Goal: Task Accomplishment & Management: Use online tool/utility

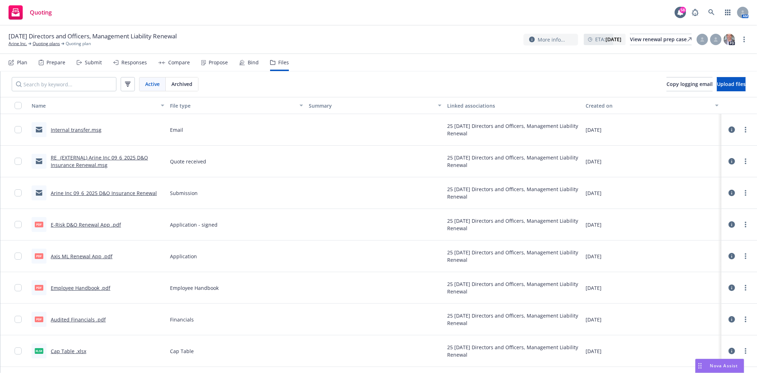
click at [92, 227] on div "E-Risk D&O Renewal App .pdf" at bounding box center [86, 224] width 70 height 7
click at [93, 225] on link "E-Risk D&O Renewal App .pdf" at bounding box center [86, 224] width 70 height 7
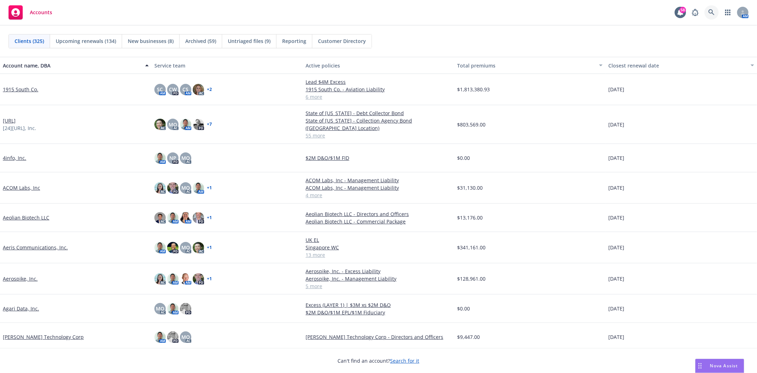
click at [712, 13] on icon at bounding box center [712, 12] width 6 height 6
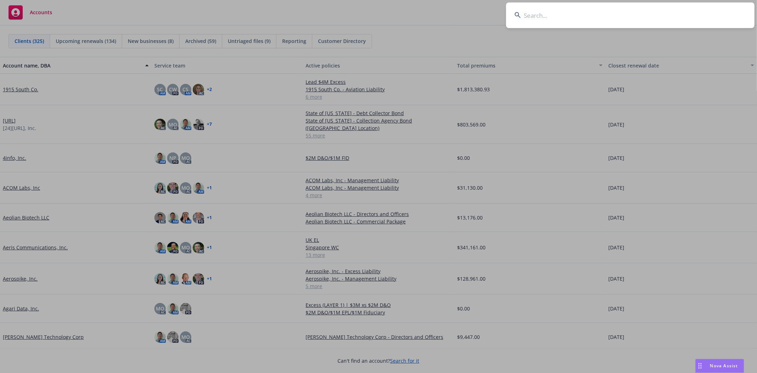
click at [580, 18] on input at bounding box center [630, 15] width 249 height 26
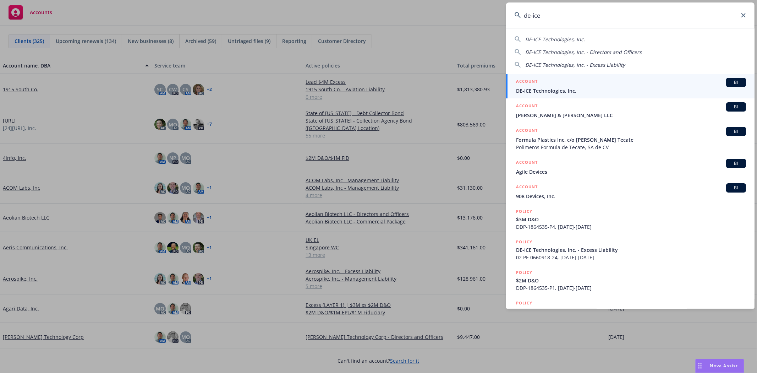
type input "de-ice"
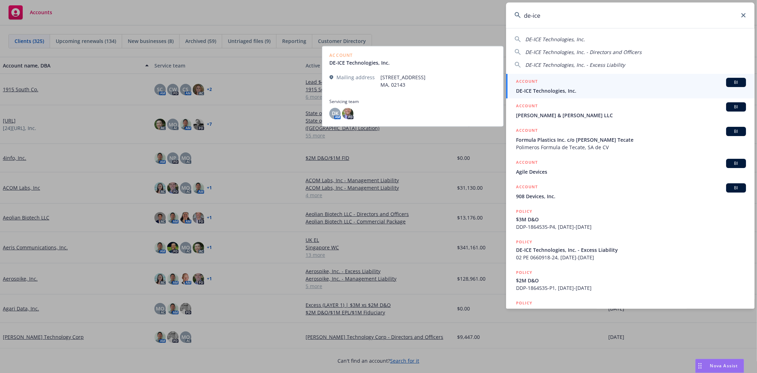
click at [526, 85] on h5 "ACCOUNT" at bounding box center [527, 82] width 22 height 9
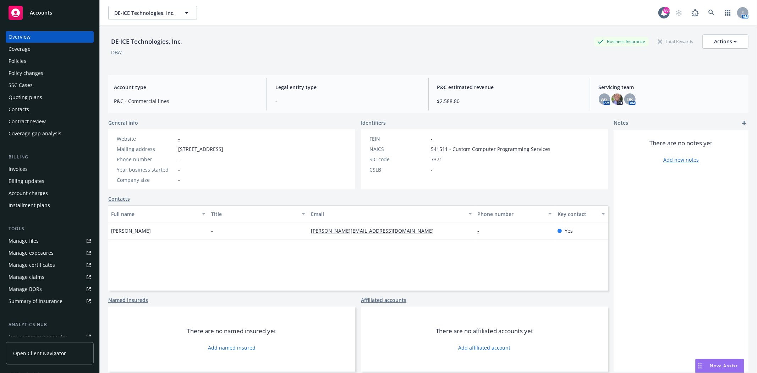
click at [26, 98] on div "Quoting plans" at bounding box center [26, 97] width 34 height 11
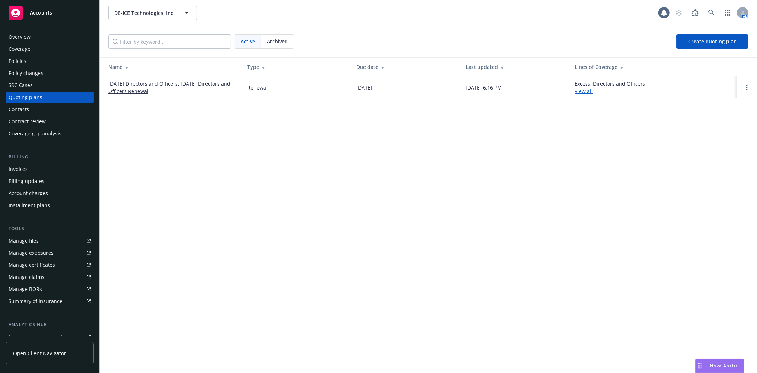
click at [138, 90] on link "08/26/25 Directors and Officers, 08/17/25 Directors and Officers Renewal" at bounding box center [172, 87] width 128 height 15
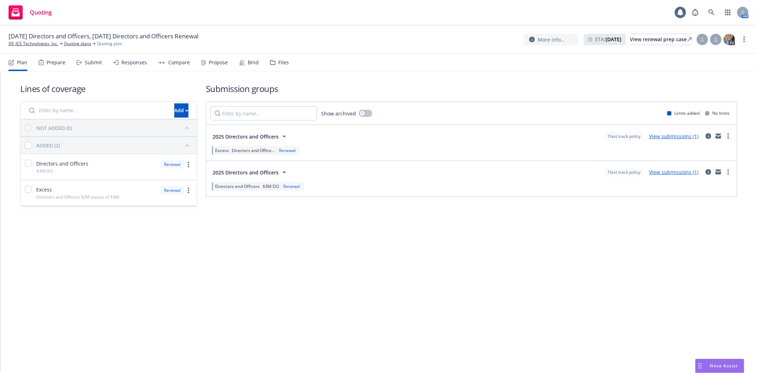
drag, startPoint x: 288, startPoint y: 61, endPoint x: 281, endPoint y: 61, distance: 6.7
click at [285, 61] on nav "Plan Prepare Submit Responses Compare Propose Bind Files" at bounding box center [379, 62] width 740 height 17
click at [280, 61] on div "Files" at bounding box center [283, 63] width 11 height 6
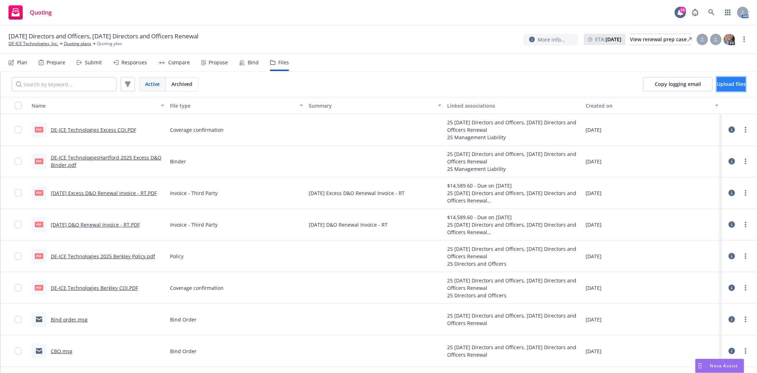
click at [719, 82] on span "Upload files" at bounding box center [731, 84] width 29 height 7
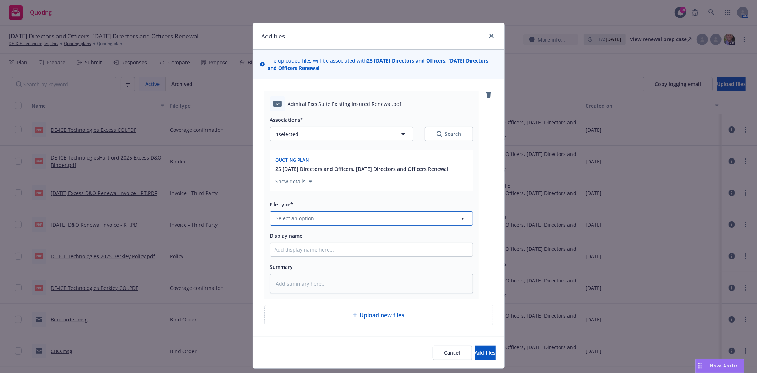
click at [365, 221] on button "Select an option" at bounding box center [371, 218] width 203 height 14
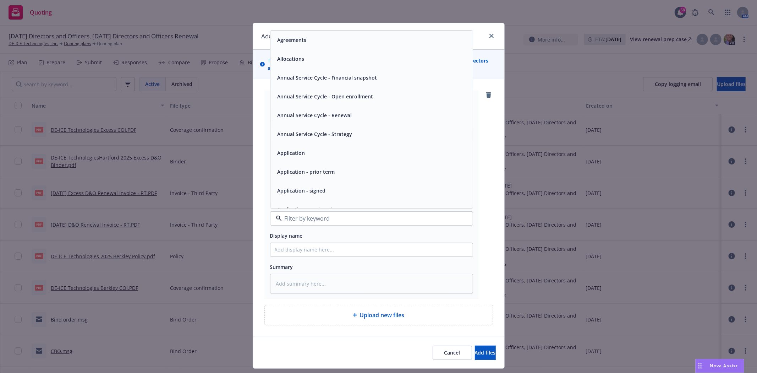
click at [343, 190] on div "Application - signed" at bounding box center [372, 190] width 194 height 10
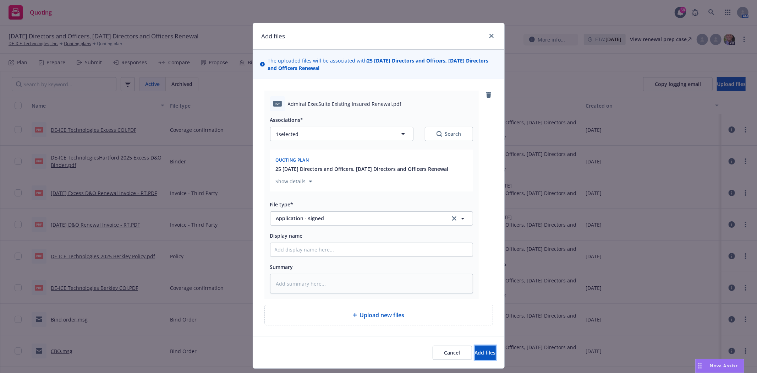
drag, startPoint x: 469, startPoint y: 359, endPoint x: 463, endPoint y: 361, distance: 6.4
click at [475, 358] on button "Add files" at bounding box center [485, 352] width 21 height 14
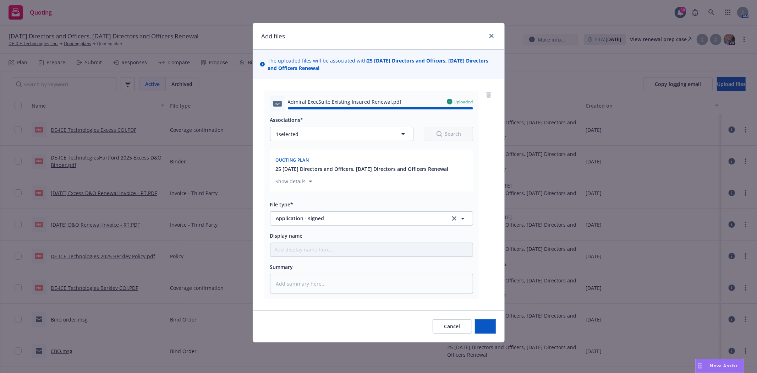
type textarea "x"
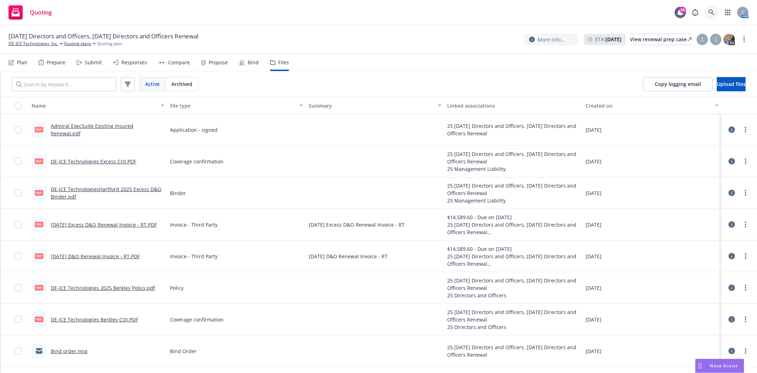
click at [714, 10] on icon at bounding box center [712, 12] width 6 height 6
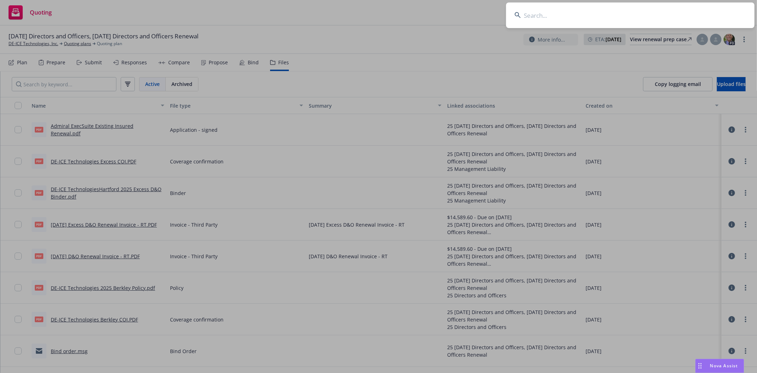
click at [602, 18] on input at bounding box center [630, 15] width 249 height 26
type input "anterior"
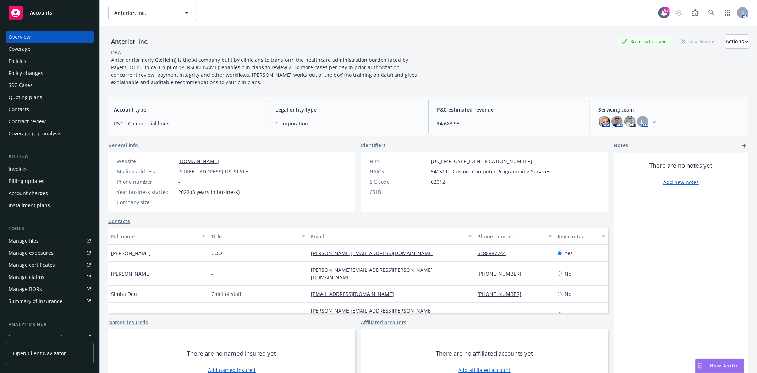
click at [27, 61] on div "Policies" at bounding box center [50, 60] width 82 height 11
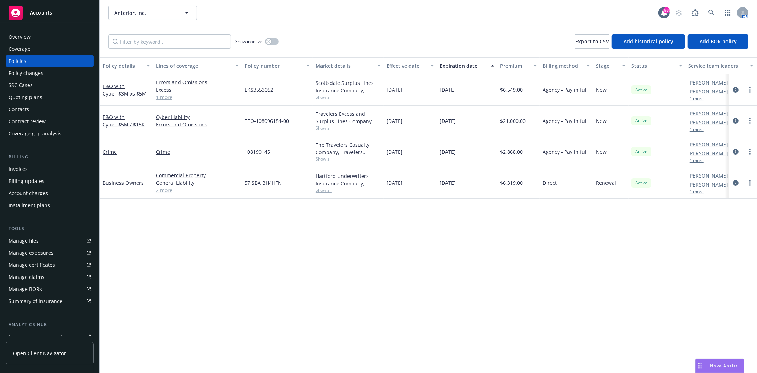
click at [19, 31] on div "Overview" at bounding box center [20, 36] width 22 height 11
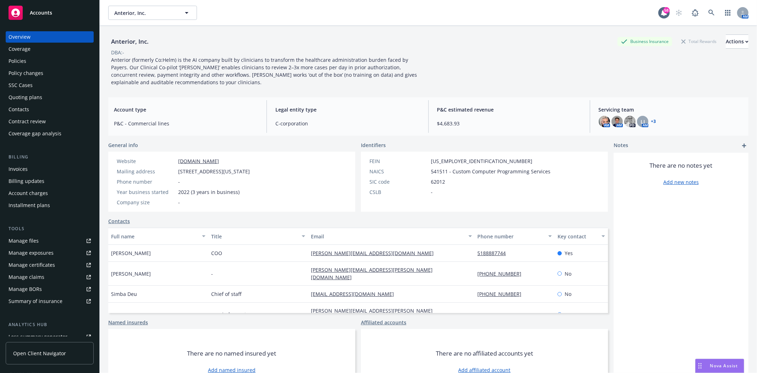
click at [651, 122] on link "+ 3" at bounding box center [653, 121] width 5 height 4
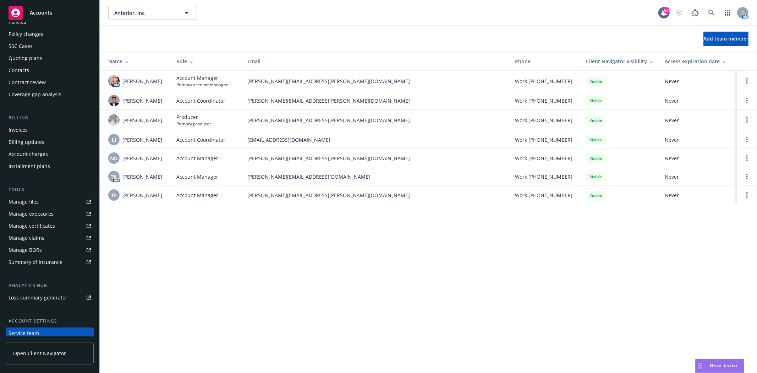
scroll to position [90, 0]
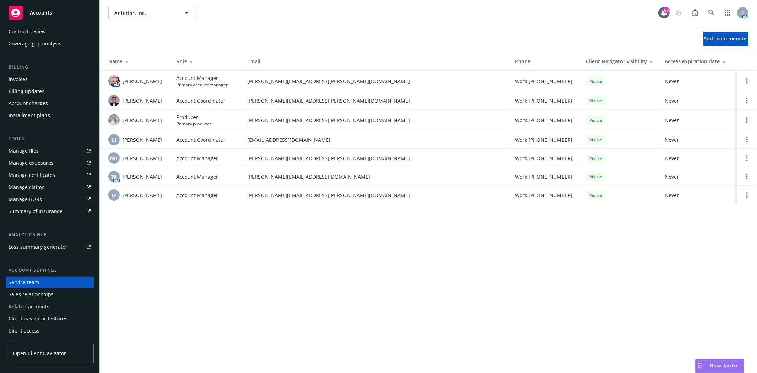
click at [20, 210] on div "Summary of insurance" at bounding box center [36, 211] width 54 height 11
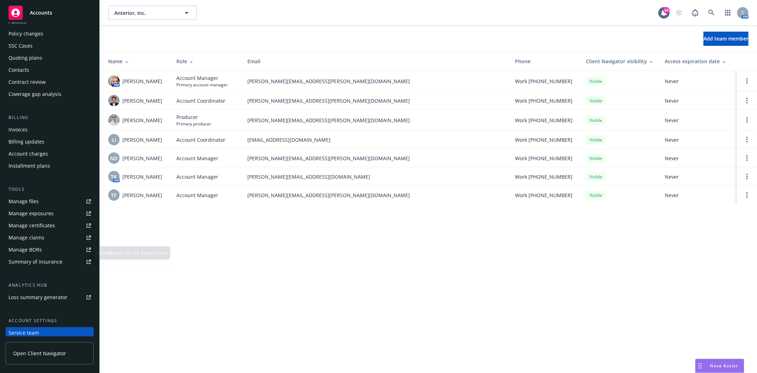
scroll to position [0, 0]
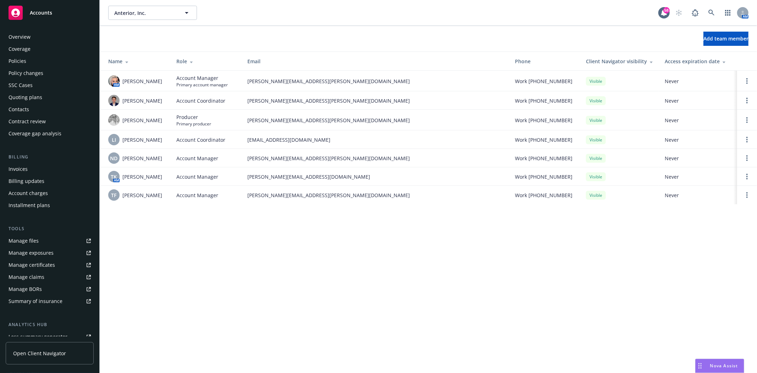
click at [20, 57] on div "Policies" at bounding box center [18, 60] width 18 height 11
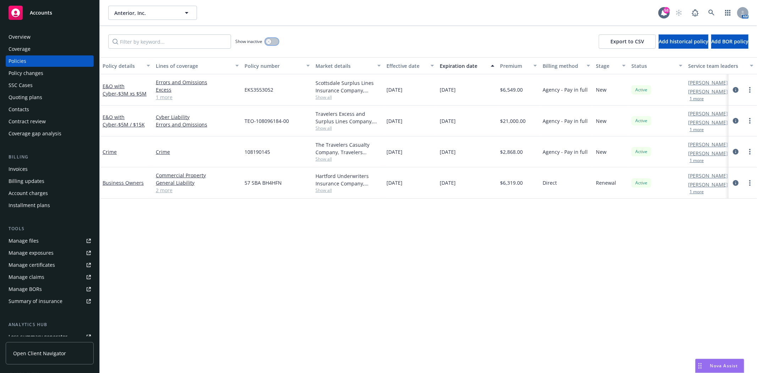
click at [277, 40] on button "button" at bounding box center [271, 41] width 13 height 7
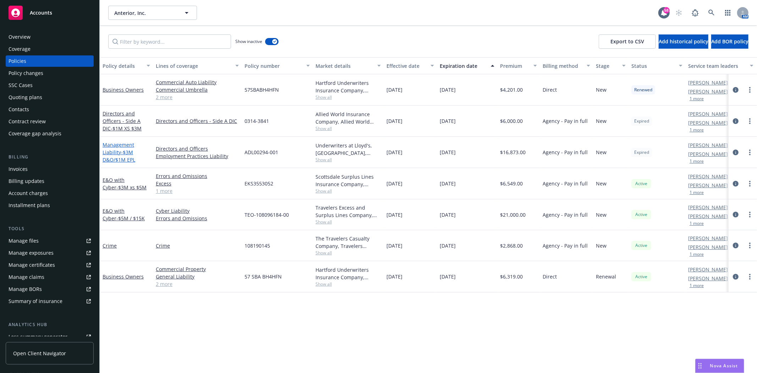
click at [126, 151] on span "- $3M D&O/$1M EPL" at bounding box center [119, 156] width 33 height 14
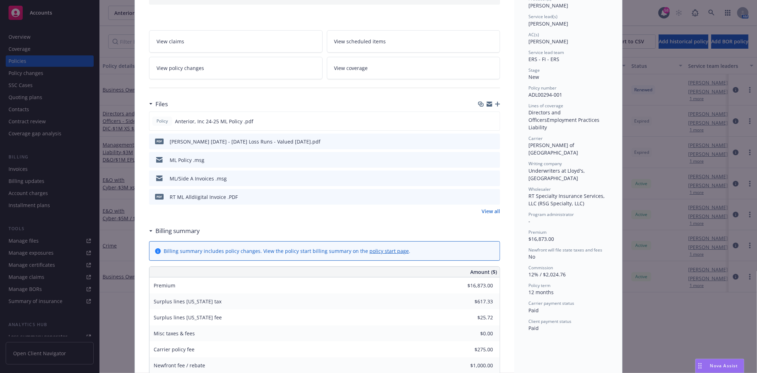
scroll to position [118, 0]
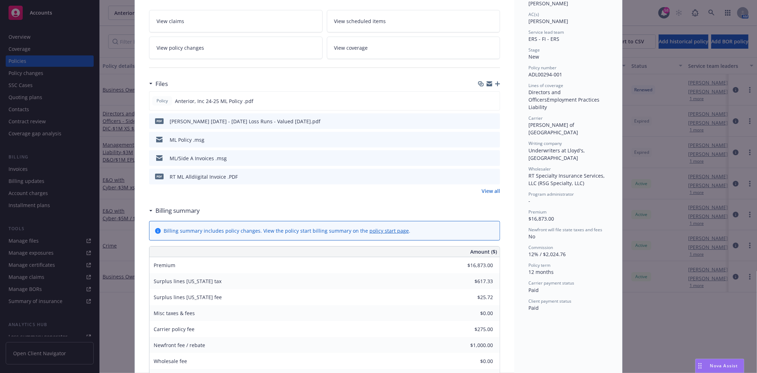
click at [178, 140] on div "ML Policy .msg" at bounding box center [187, 139] width 35 height 7
click at [492, 139] on icon "preview file" at bounding box center [493, 139] width 6 height 5
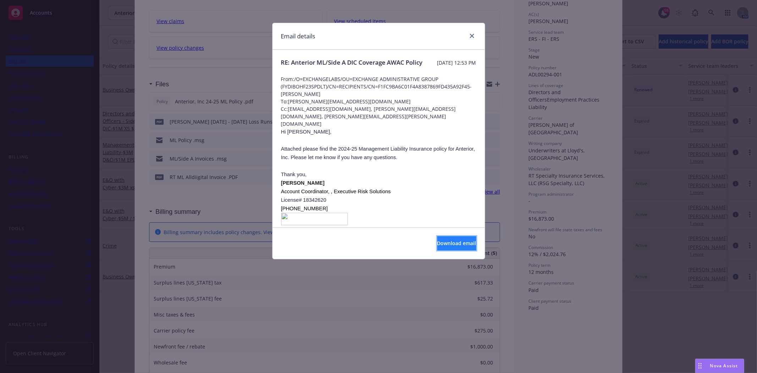
click at [439, 250] on button "Download email" at bounding box center [456, 243] width 39 height 14
click at [474, 37] on link "close" at bounding box center [472, 36] width 9 height 9
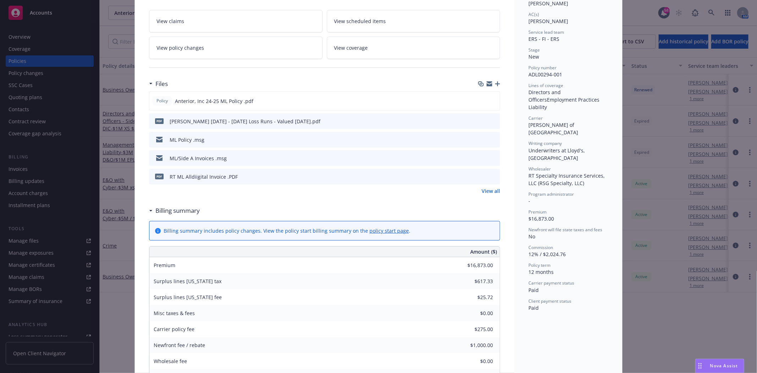
click at [184, 163] on div "ML/Side A Invoices .msg" at bounding box center [189, 158] width 75 height 15
click at [182, 157] on div "ML/Side A Invoices .msg" at bounding box center [198, 157] width 57 height 7
click at [495, 156] on div "ML/Side A Invoices .msg" at bounding box center [324, 158] width 351 height 16
click at [491, 156] on icon "preview file" at bounding box center [493, 157] width 6 height 5
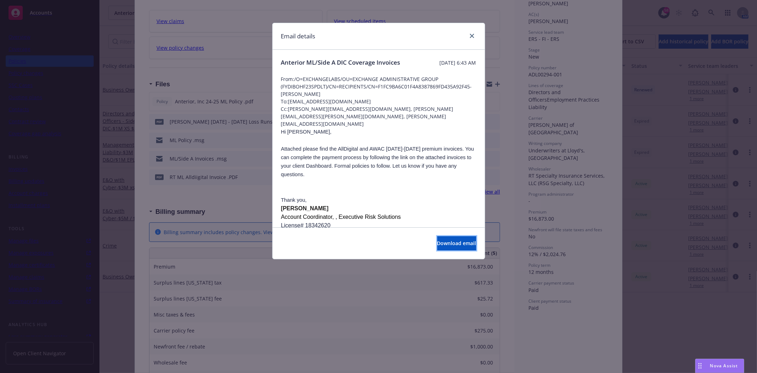
drag, startPoint x: 435, startPoint y: 244, endPoint x: 432, endPoint y: 251, distance: 7.5
click at [432, 251] on div "Download email" at bounding box center [379, 243] width 212 height 32
click at [437, 246] on button "Download email" at bounding box center [456, 243] width 39 height 14
click at [474, 32] on link "close" at bounding box center [472, 36] width 9 height 9
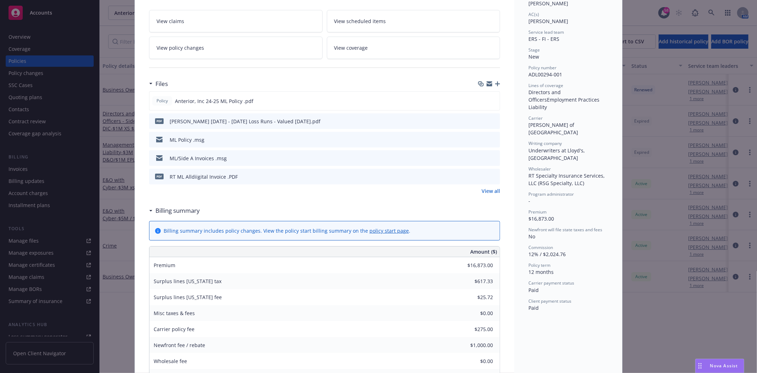
click at [640, 26] on div "Policy Management Liability - $3M D&O/$1M EPL Add internal notes here... View c…" at bounding box center [378, 186] width 757 height 373
click at [728, 16] on div "Policy Management Liability - $3M D&O/$1M EPL Add internal notes here... View c…" at bounding box center [378, 186] width 757 height 373
click at [60, 29] on div "Policy Management Liability - $3M D&O/$1M EPL Add internal notes here... View c…" at bounding box center [378, 186] width 757 height 373
drag, startPoint x: 50, startPoint y: 20, endPoint x: 162, endPoint y: 20, distance: 111.8
click at [56, 20] on div "Policy Management Liability - $3M D&O/$1M EPL Add internal notes here... View c…" at bounding box center [378, 186] width 757 height 373
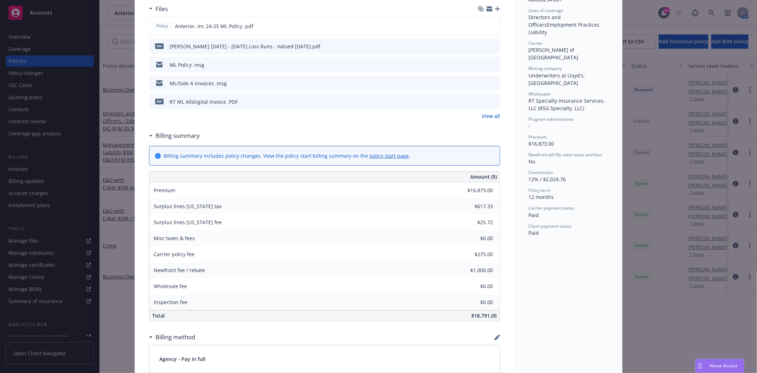
scroll to position [0, 0]
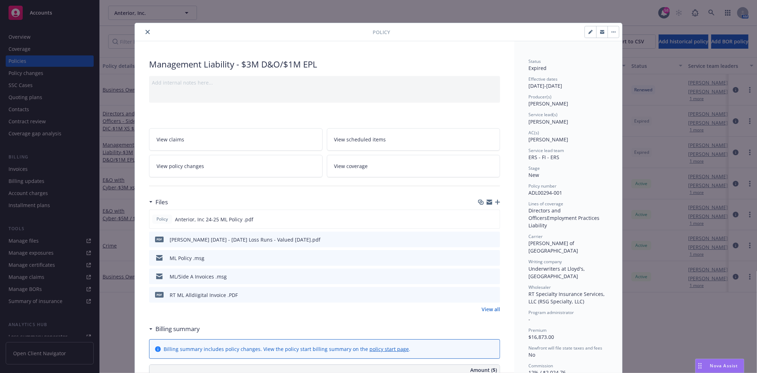
click at [146, 31] on icon "close" at bounding box center [148, 32] width 4 height 4
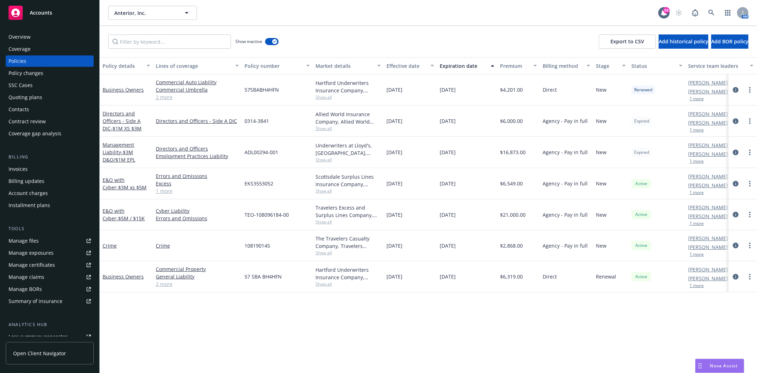
click at [43, 14] on span "Accounts" at bounding box center [41, 13] width 22 height 6
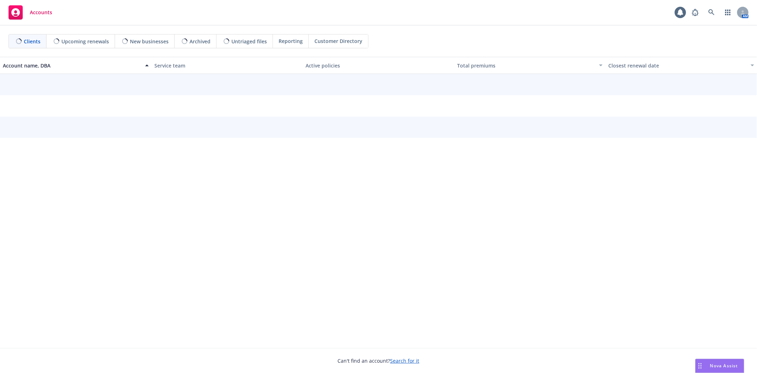
click at [720, 11] on div "AM" at bounding box center [718, 12] width 60 height 14
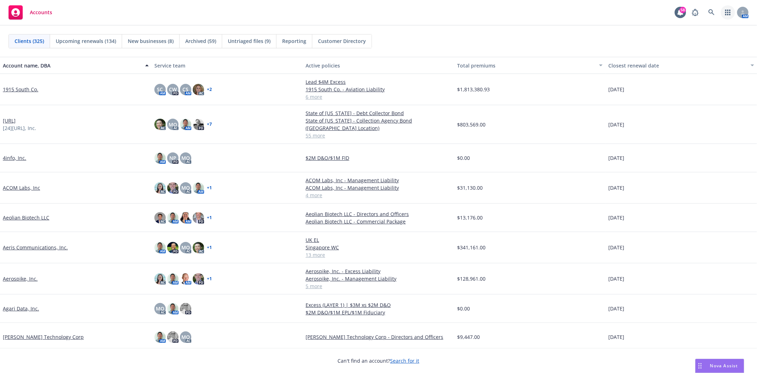
click at [727, 12] on icon "button" at bounding box center [728, 13] width 6 height 6
click at [686, 47] on span "Coverage Gap Analysis" at bounding box center [668, 49] width 55 height 6
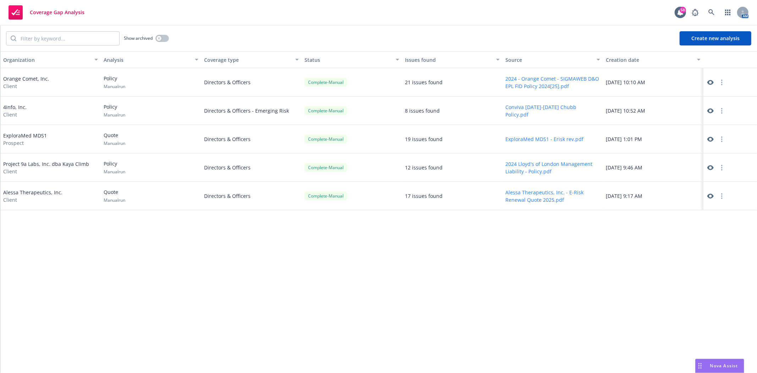
click at [737, 39] on button "Create new analysis" at bounding box center [716, 38] width 72 height 14
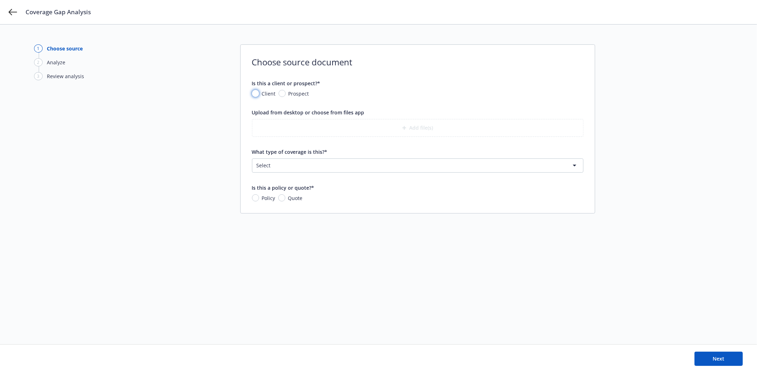
click at [256, 92] on input "Client" at bounding box center [255, 93] width 7 height 7
radio input "true"
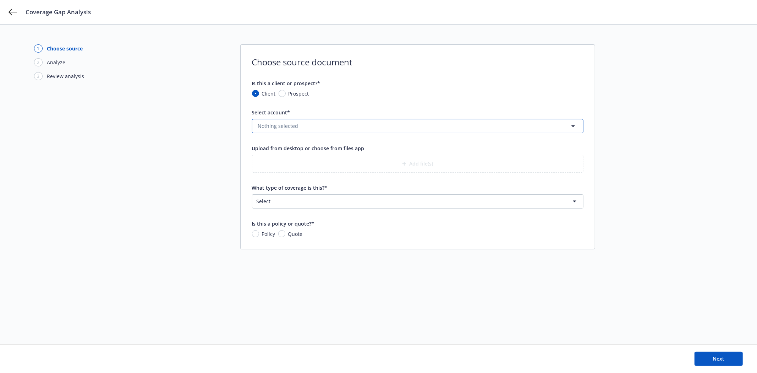
click at [271, 129] on span "Nothing selected" at bounding box center [278, 125] width 40 height 7
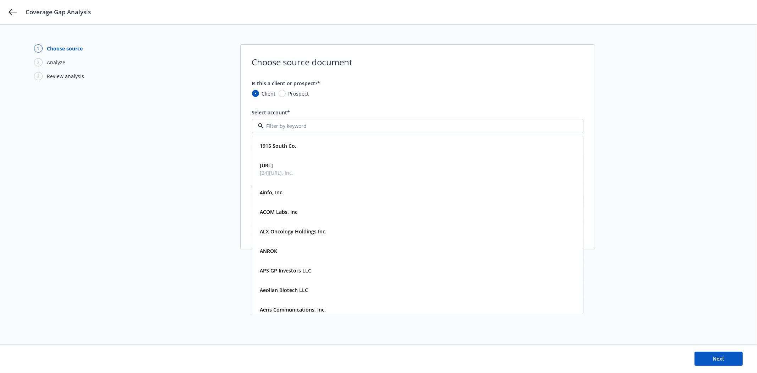
click at [402, 100] on form "Is this a client or prospect?* Client Prospect Select account* 1915 South Co. T…" at bounding box center [418, 159] width 332 height 158
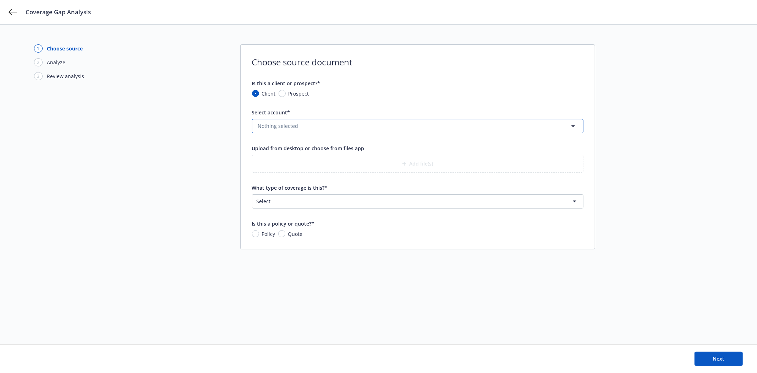
click at [335, 132] on button "Nothing selected" at bounding box center [418, 126] width 332 height 14
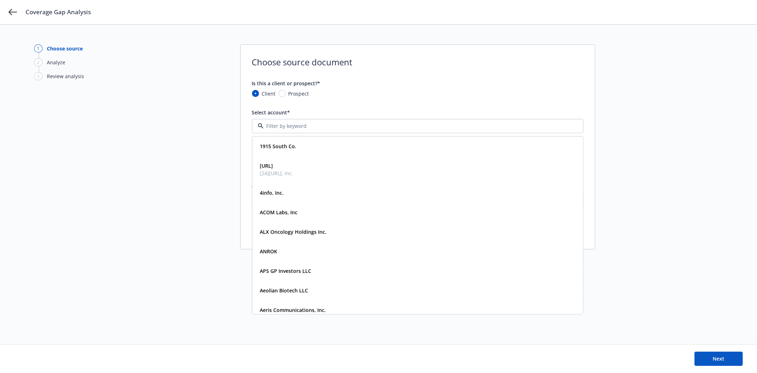
click at [334, 127] on input at bounding box center [416, 125] width 305 height 7
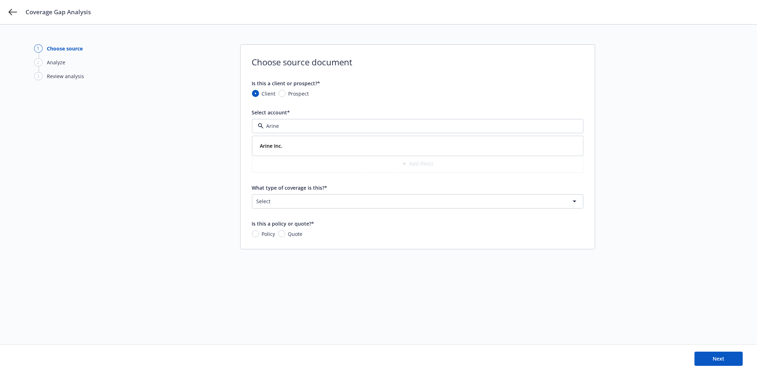
type input "Arine"
drag, startPoint x: 331, startPoint y: 133, endPoint x: 328, endPoint y: 141, distance: 7.6
click at [328, 141] on form "Is this a client or prospect?* Client Prospect Select account* Arine Arine Inc.…" at bounding box center [418, 159] width 332 height 158
click at [327, 141] on div "Arine Inc." at bounding box center [418, 146] width 322 height 10
click at [421, 163] on button "Add file(s)" at bounding box center [418, 164] width 332 height 18
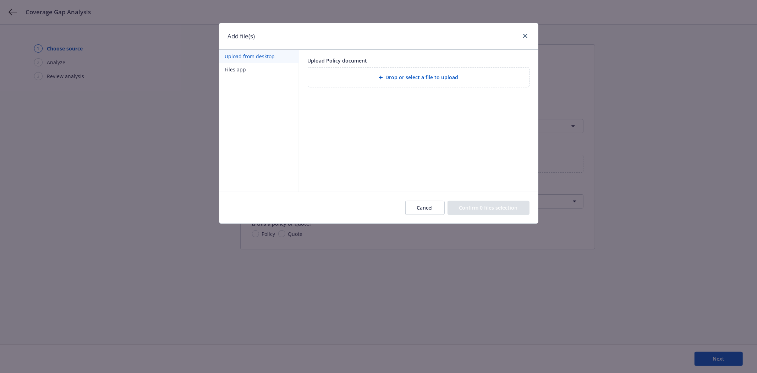
click at [401, 69] on div "Drop or select a file to upload" at bounding box center [418, 77] width 221 height 20
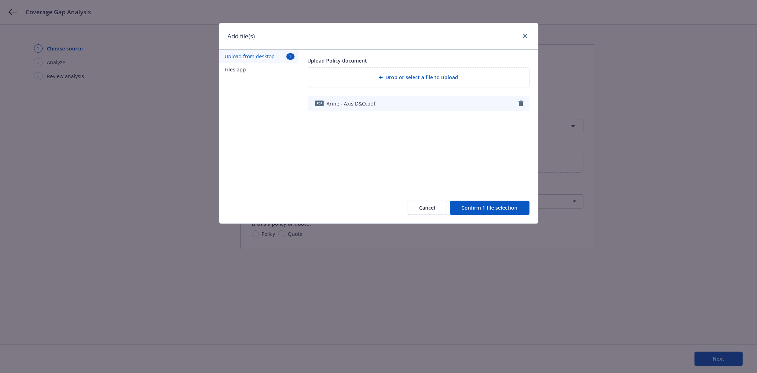
click at [480, 207] on button "Confirm 1 file selection" at bounding box center [490, 208] width 80 height 14
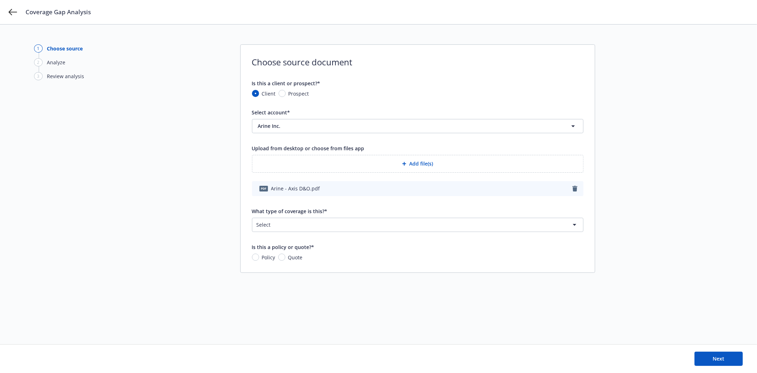
click at [426, 164] on button "Add file(s)" at bounding box center [418, 164] width 332 height 18
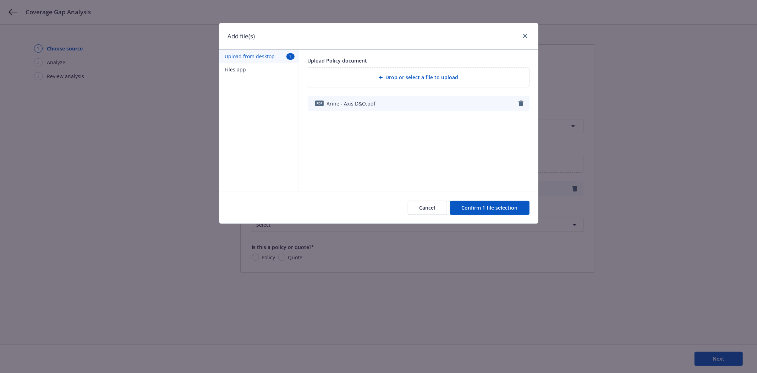
click at [402, 82] on div "Drop or select a file to upload" at bounding box center [418, 77] width 221 height 20
click at [492, 211] on button "Confirm 2 files selection" at bounding box center [489, 208] width 82 height 14
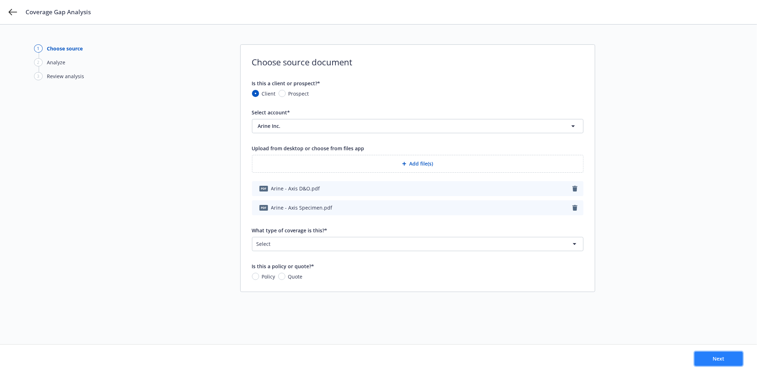
click at [728, 361] on button "Next" at bounding box center [719, 358] width 48 height 14
click at [317, 240] on html "Coverage Gap Analysis 1 Choose source 2 Analyze 3 Review analysis Choose source…" at bounding box center [378, 186] width 757 height 373
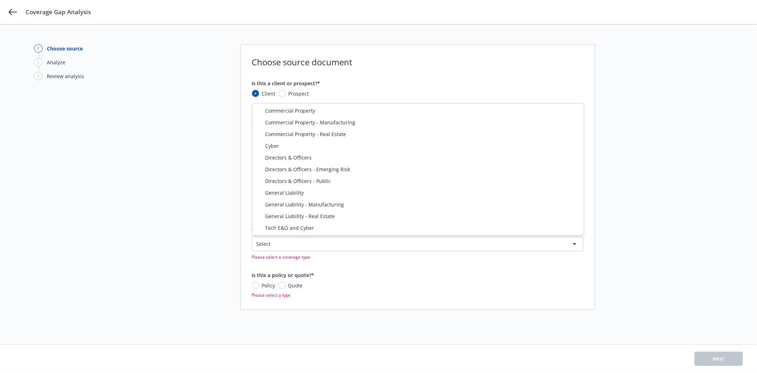
select select "DIRECTORS_AND_OFFICERS"
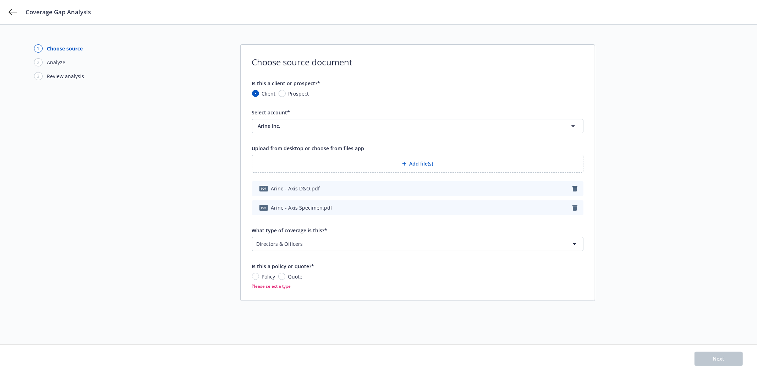
click at [282, 279] on div "Quote" at bounding box center [290, 276] width 24 height 7
click at [282, 279] on input "Quote" at bounding box center [281, 276] width 7 height 7
radio input "true"
click at [735, 354] on button "Next" at bounding box center [719, 358] width 48 height 14
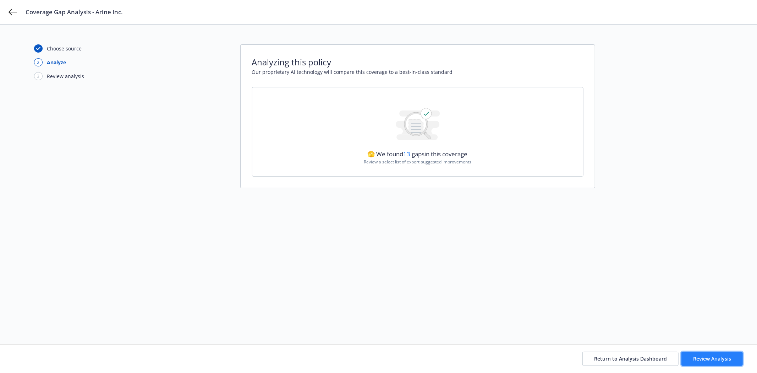
click at [716, 359] on span "Review Analysis" at bounding box center [712, 358] width 38 height 7
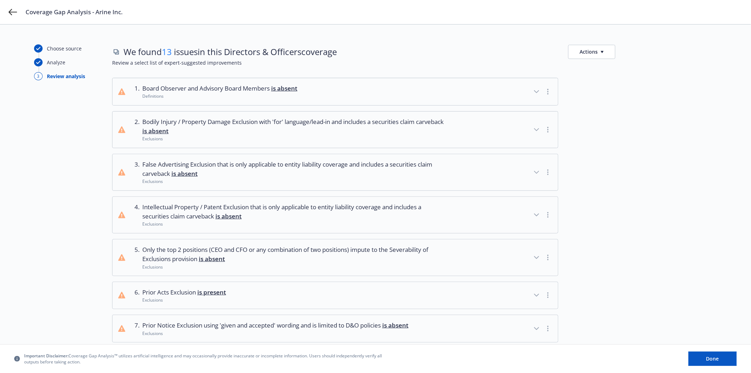
click at [298, 89] on span "is absent" at bounding box center [284, 88] width 26 height 8
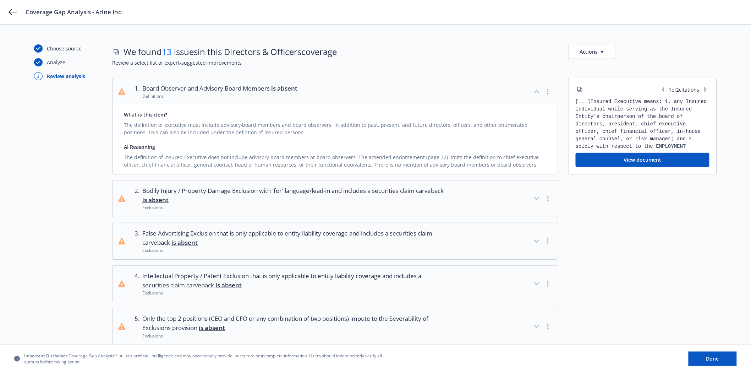
click at [298, 89] on span "is absent" at bounding box center [284, 88] width 26 height 8
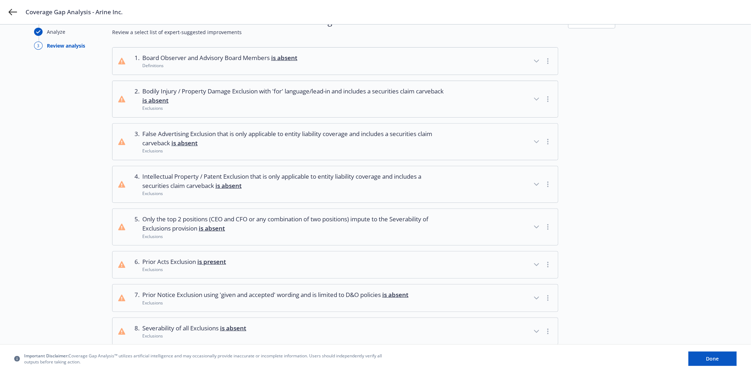
scroll to position [39, 0]
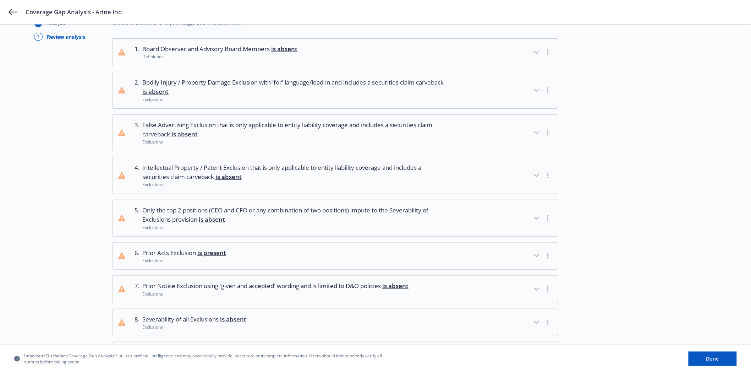
click at [226, 176] on span "is absent" at bounding box center [228, 177] width 26 height 8
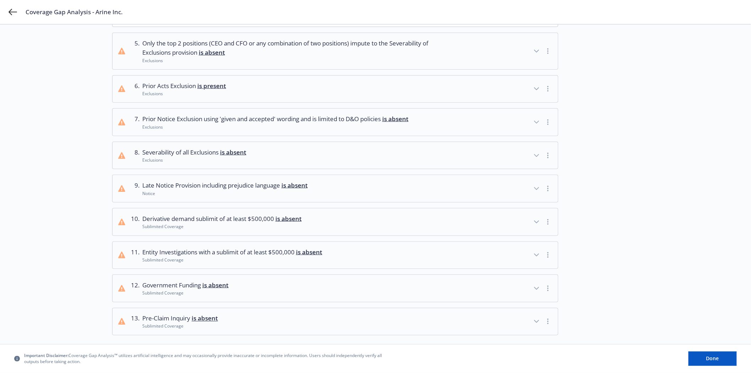
scroll to position [276, 0]
click at [295, 219] on span "is absent" at bounding box center [288, 218] width 26 height 8
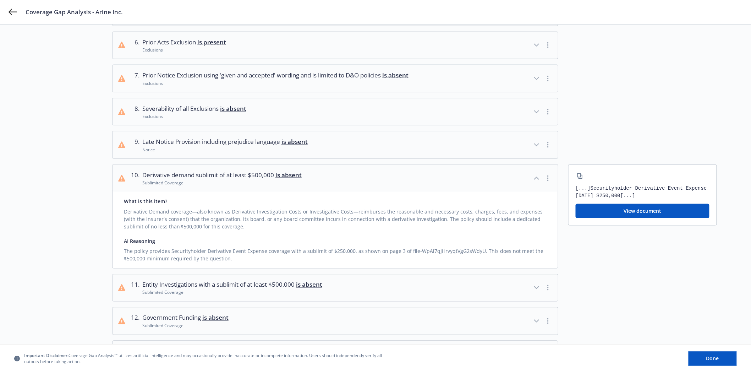
scroll to position [394, 0]
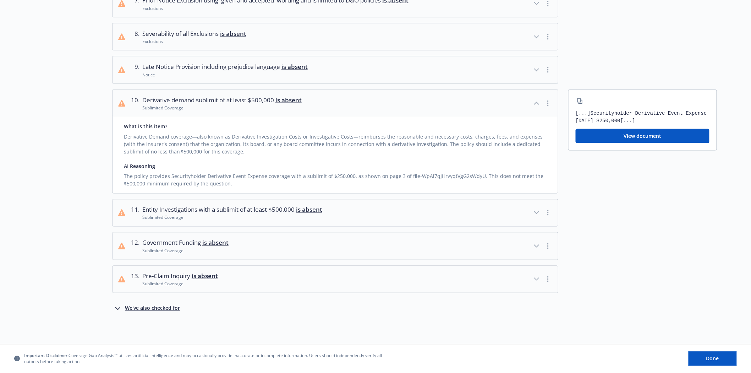
click at [228, 239] on span "is absent" at bounding box center [215, 243] width 26 height 8
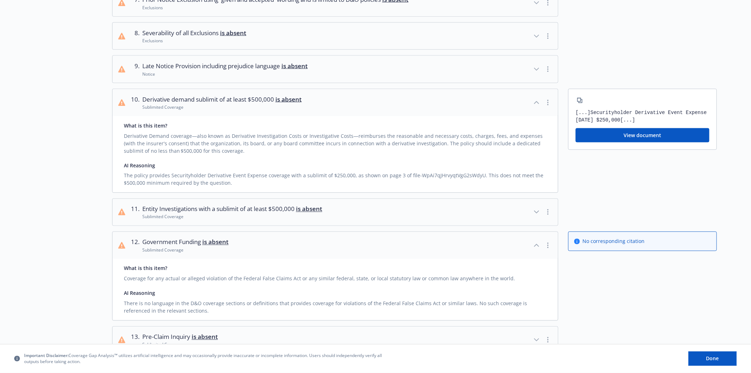
click at [315, 210] on span "is absent" at bounding box center [309, 209] width 26 height 8
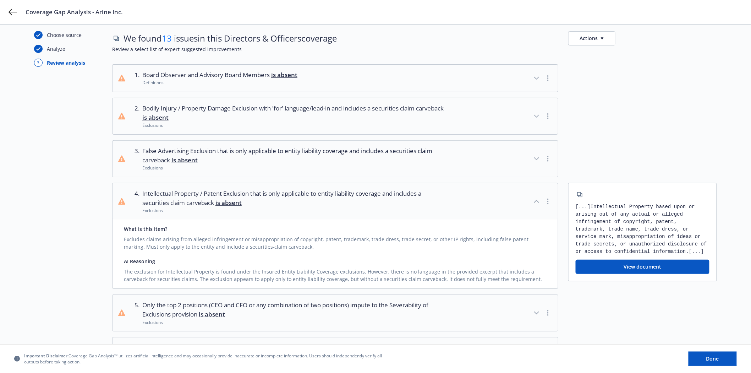
scroll to position [0, 0]
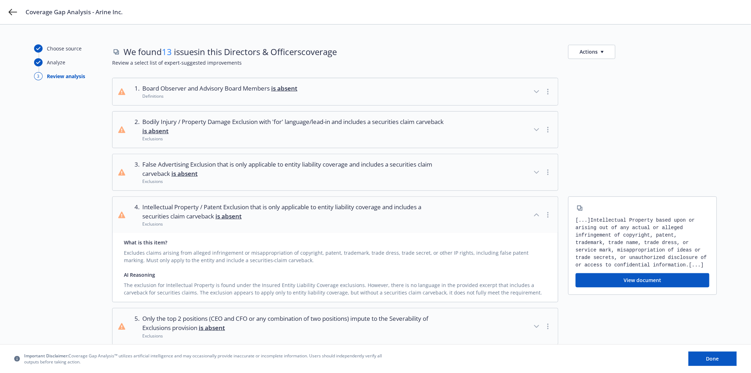
click at [543, 88] on div "button" at bounding box center [543, 92] width 20 height 16
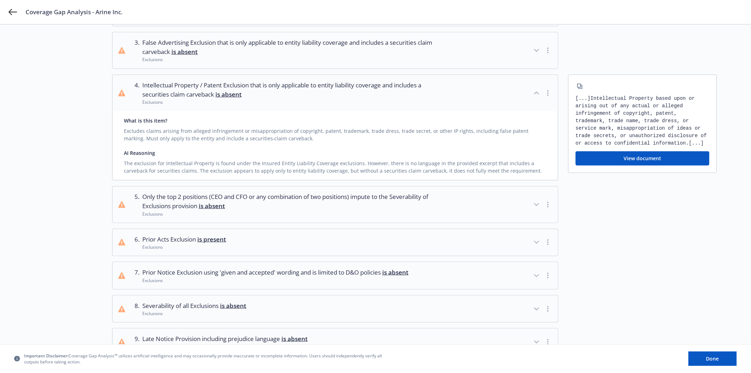
scroll to position [236, 0]
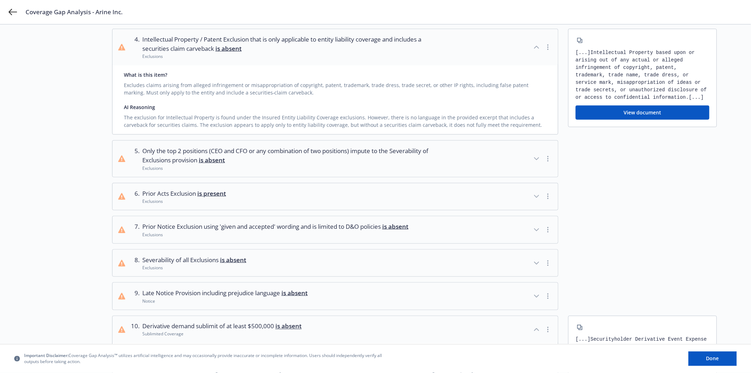
click at [213, 191] on span "is present" at bounding box center [211, 193] width 29 height 8
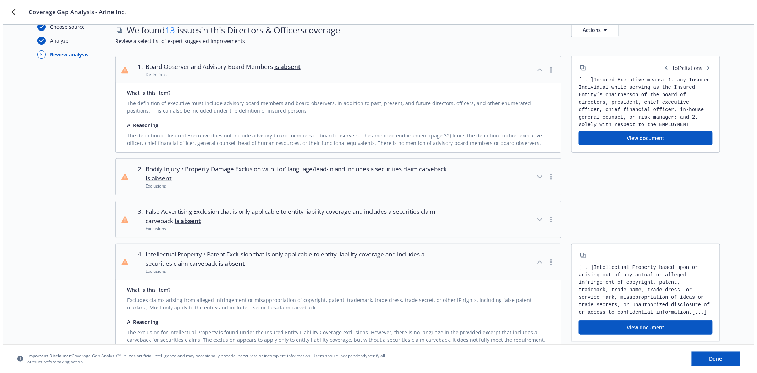
scroll to position [0, 0]
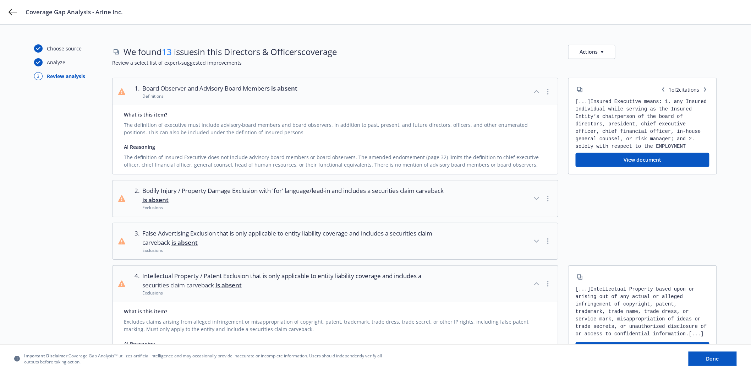
click at [7, 8] on div "Coverage Gap Analysis - Arine Inc." at bounding box center [375, 12] width 751 height 24
click at [9, 10] on icon at bounding box center [13, 12] width 9 height 9
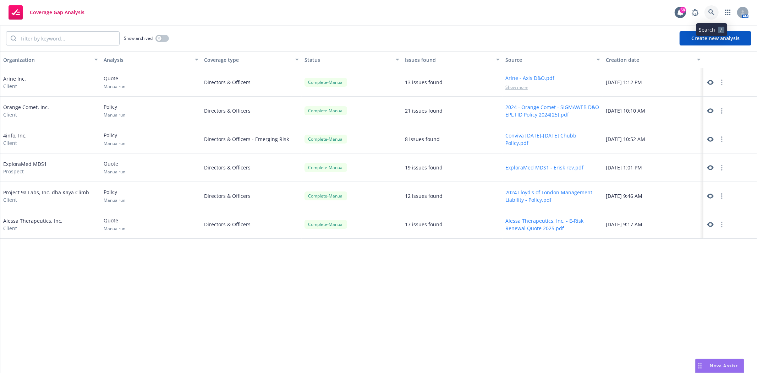
click at [712, 9] on link at bounding box center [712, 12] width 14 height 14
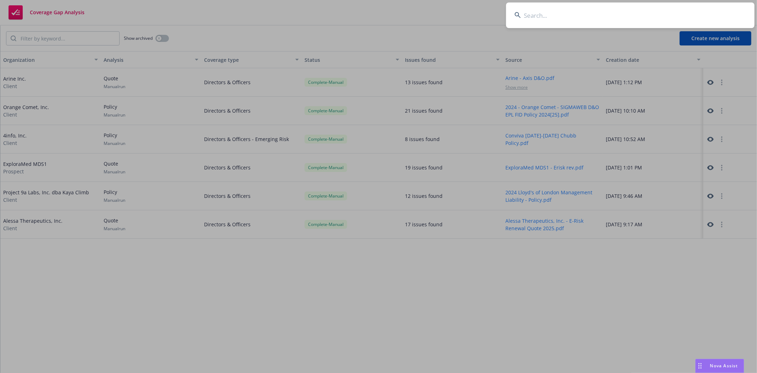
click at [601, 17] on input at bounding box center [630, 15] width 249 height 26
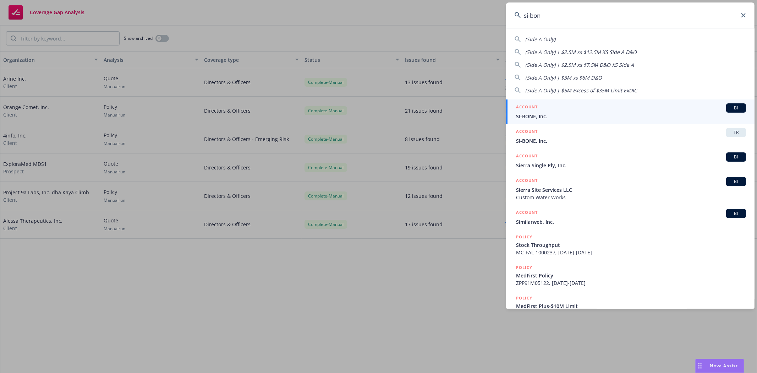
type input "si-bone"
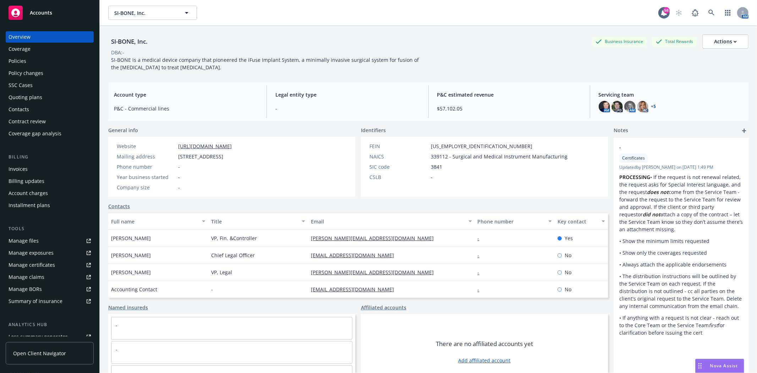
click at [33, 94] on div "Quoting plans" at bounding box center [26, 97] width 34 height 11
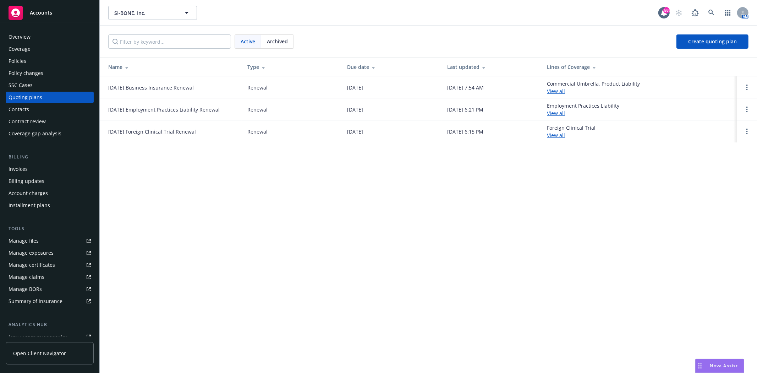
click at [158, 107] on link "[DATE] Employment Practices Liability Renewal" at bounding box center [163, 109] width 111 height 7
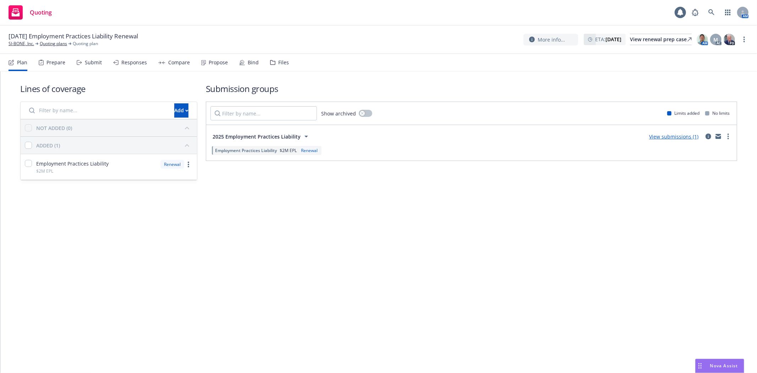
click at [280, 56] on div "Files" at bounding box center [279, 62] width 19 height 17
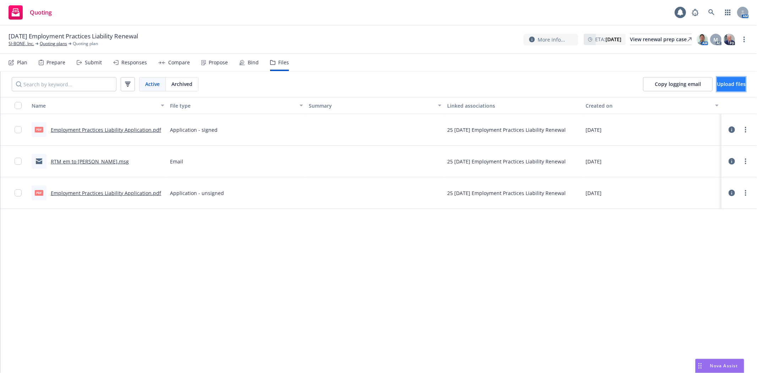
click at [717, 86] on span "Upload files" at bounding box center [731, 84] width 29 height 7
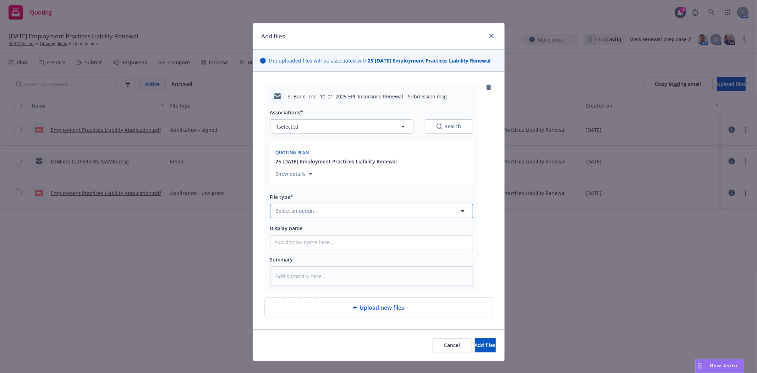
click at [339, 213] on button "Select an option" at bounding box center [371, 211] width 203 height 14
type input "subm"
drag, startPoint x: 323, startPoint y: 161, endPoint x: 322, endPoint y: 194, distance: 33.1
click at [322, 161] on div "Submission" at bounding box center [372, 153] width 202 height 19
drag, startPoint x: 321, startPoint y: 258, endPoint x: 320, endPoint y: 267, distance: 8.2
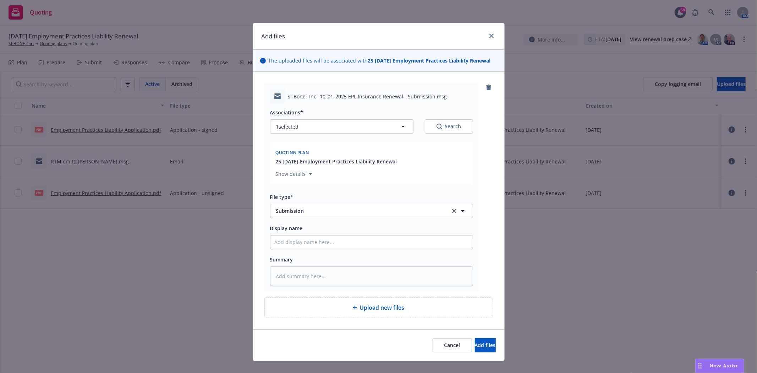
click at [320, 258] on div "Summary" at bounding box center [371, 259] width 203 height 9
click at [313, 244] on input "Display name" at bounding box center [372, 241] width 202 height 13
type textarea "x"
type input "C"
type textarea "x"
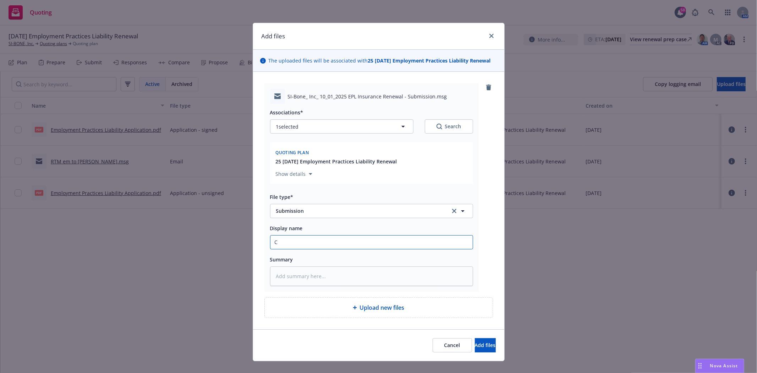
type input "CR"
type textarea "x"
type input "CRC"
click at [475, 348] on span "Add files" at bounding box center [485, 345] width 21 height 7
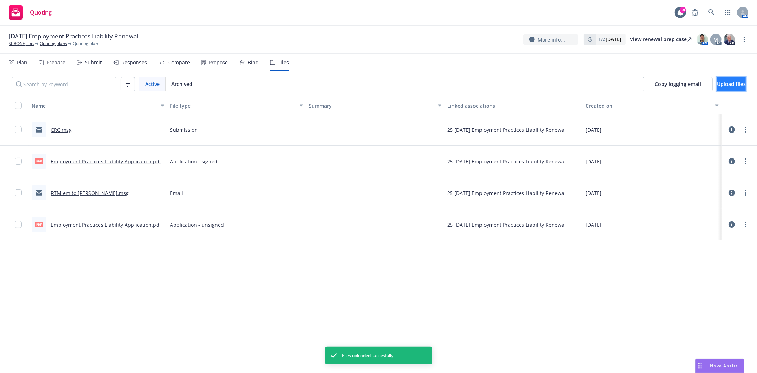
click at [717, 87] on span "Upload files" at bounding box center [731, 84] width 29 height 7
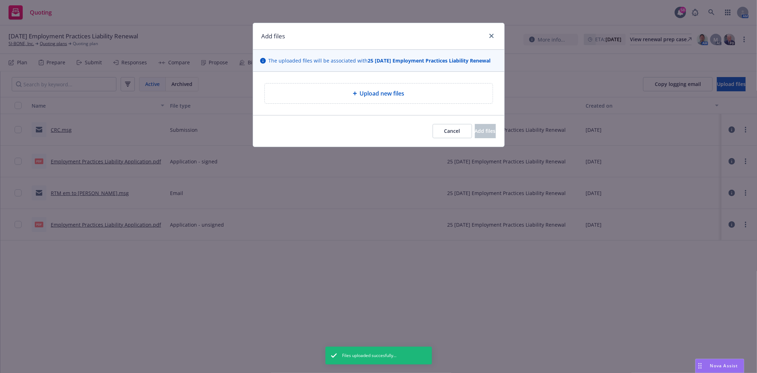
type textarea "x"
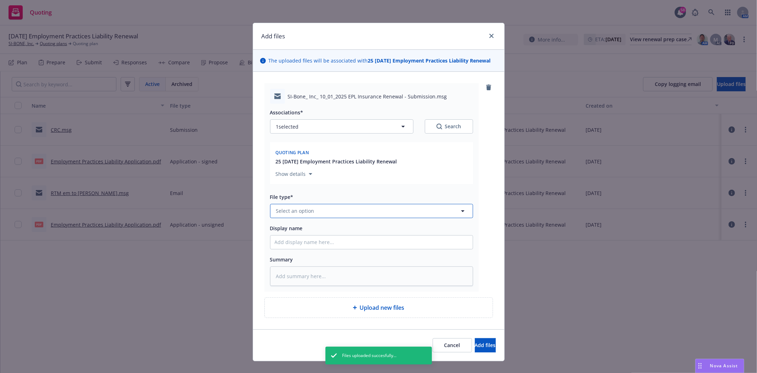
click at [297, 208] on span "Select an option" at bounding box center [295, 210] width 38 height 7
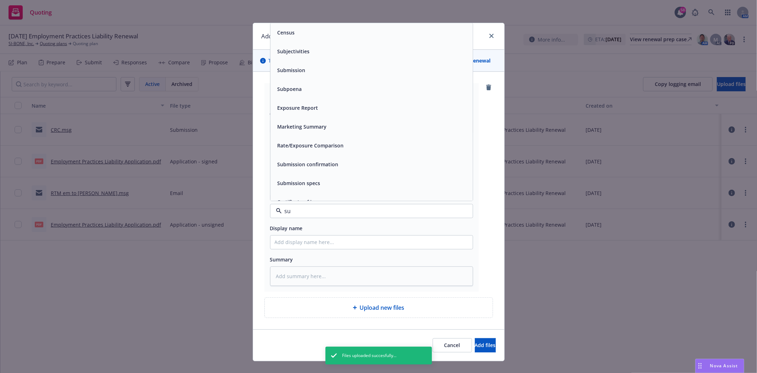
type input "sun"
type textarea "x"
type input "sub"
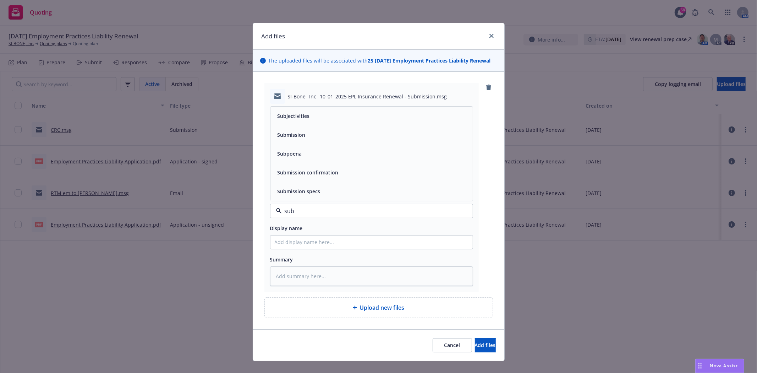
click at [287, 131] on div "Submission" at bounding box center [291, 135] width 32 height 10
click at [322, 243] on input "Display name" at bounding box center [372, 241] width 202 height 13
type textarea "x"
type input "Z"
type textarea "x"
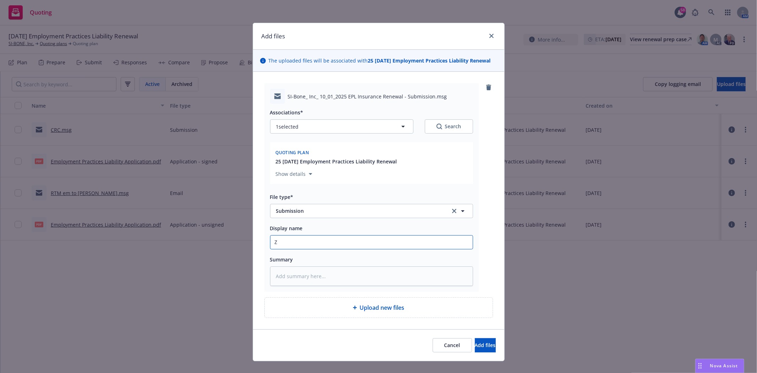
type input "Zu"
type textarea "x"
type input "Zur"
type textarea "x"
type input "Zuri"
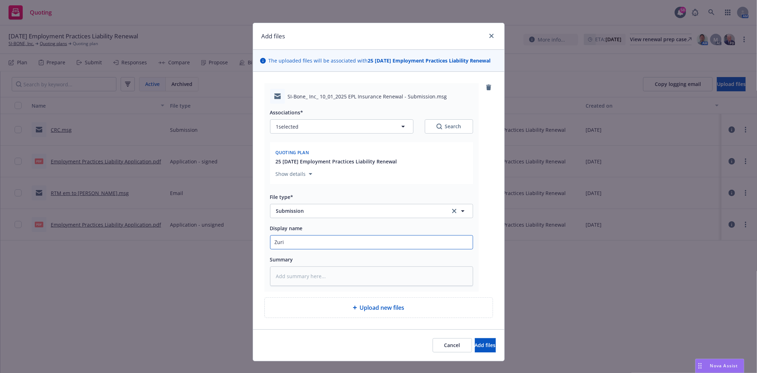
type textarea "x"
type input "Zurich"
type textarea "x"
type input "Zurich"
click at [475, 351] on button "Add files" at bounding box center [485, 345] width 21 height 14
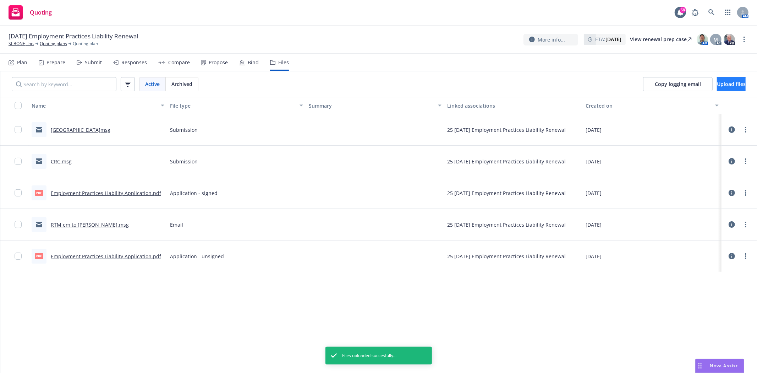
click at [712, 76] on div "Copy logging email Upload files" at bounding box center [694, 84] width 125 height 26
click at [717, 81] on span "Upload files" at bounding box center [731, 84] width 29 height 7
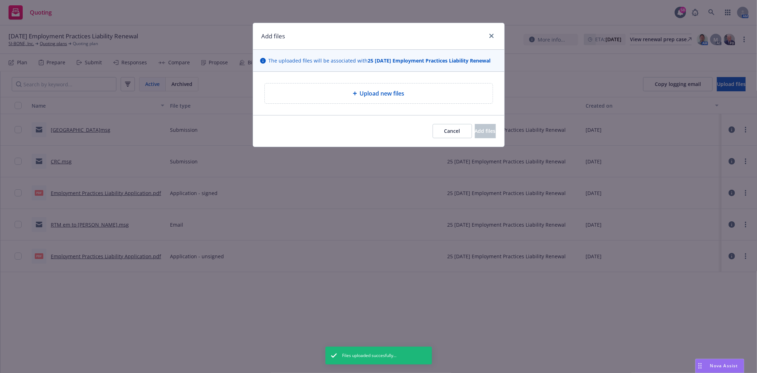
type textarea "x"
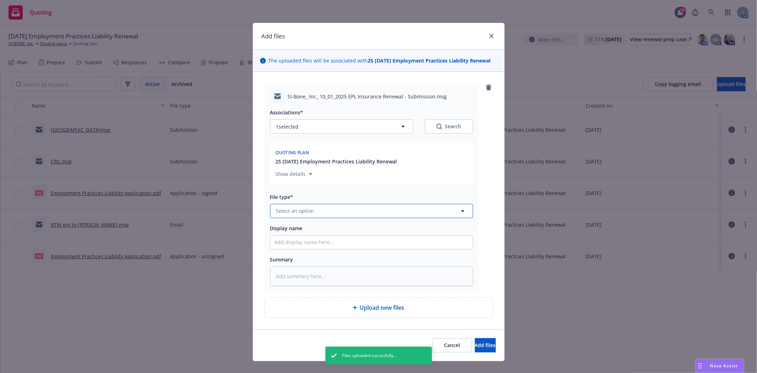
click at [283, 217] on button "Select an option" at bounding box center [371, 211] width 203 height 14
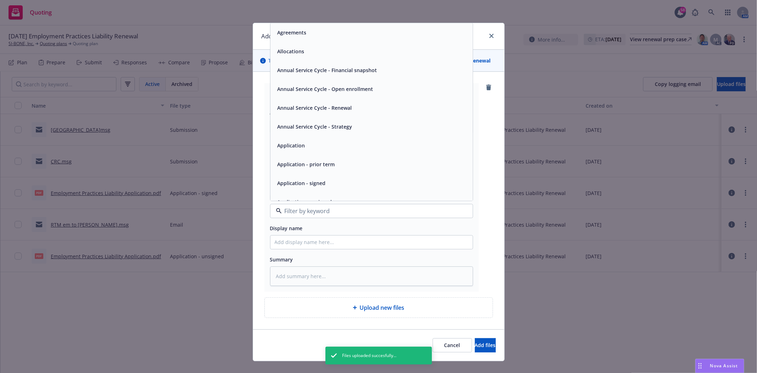
type input "s"
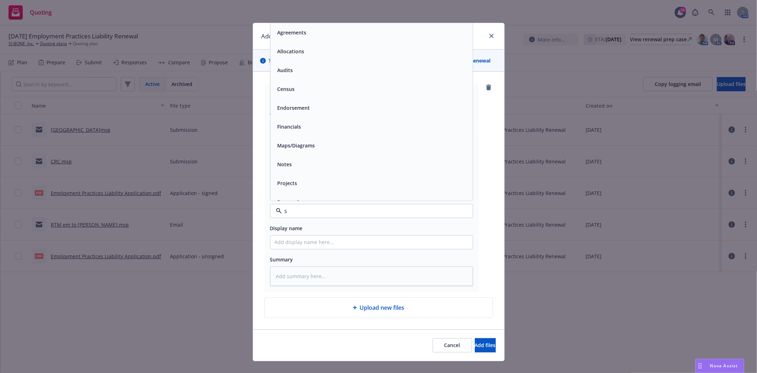
type textarea "x"
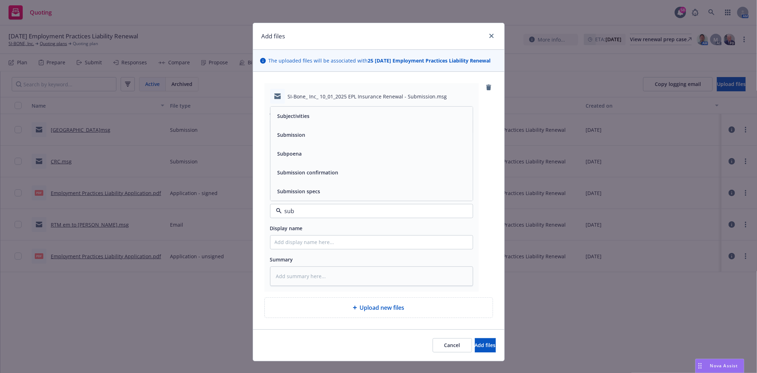
type input "subm"
click at [295, 154] on span "Submission" at bounding box center [292, 153] width 28 height 7
click at [306, 250] on div "Associations* 1 selected Search Quoting plan 25 10/01/25 Employment Practices L…" at bounding box center [371, 195] width 203 height 182
click at [305, 244] on input "Display name" at bounding box center [372, 241] width 202 height 13
type textarea "x"
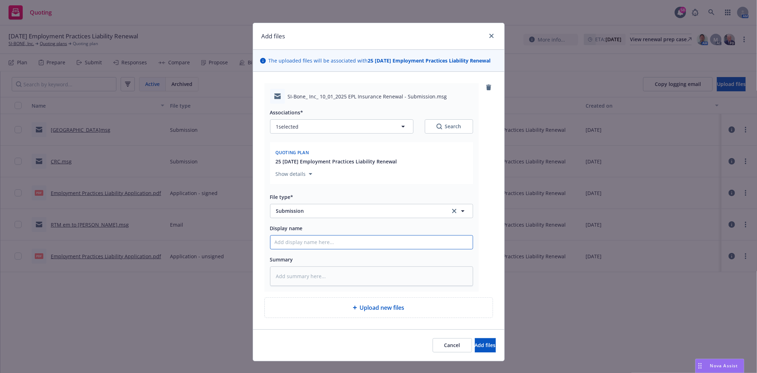
type input "C"
type textarea "x"
type input "Ch"
type textarea "x"
type input "Chu"
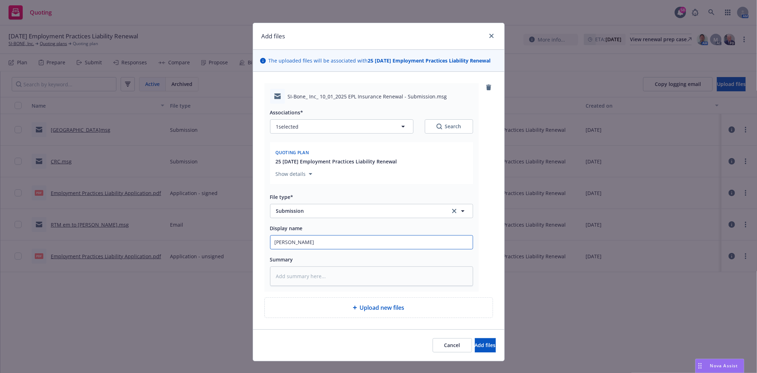
type textarea "x"
type input "Chub"
type textarea "x"
type input "Chubb"
click at [475, 345] on span "Add files" at bounding box center [485, 345] width 21 height 7
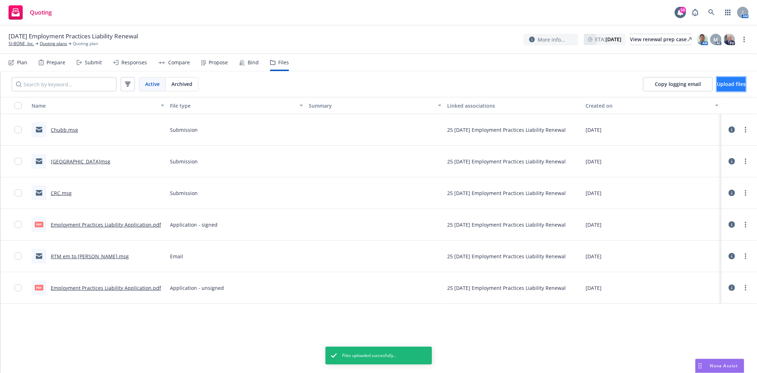
click at [717, 82] on span "Upload files" at bounding box center [731, 84] width 29 height 7
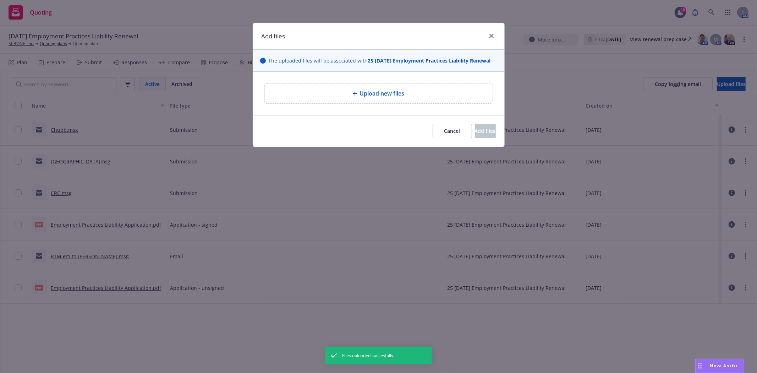
type textarea "x"
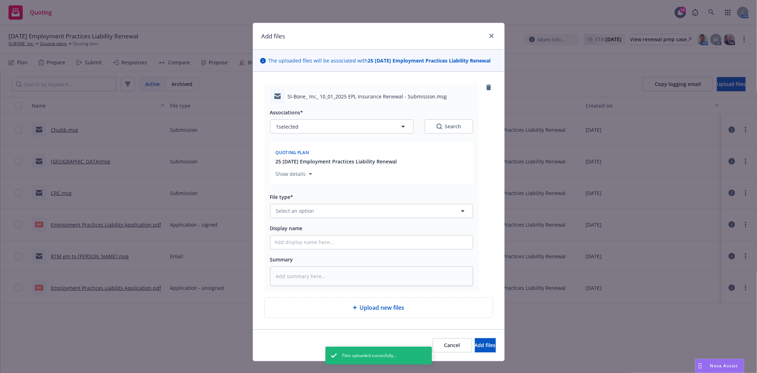
click at [329, 200] on div "File type*" at bounding box center [371, 196] width 203 height 9
click at [329, 203] on div "File type* Select an option" at bounding box center [371, 205] width 203 height 26
click at [327, 210] on button "Select an option" at bounding box center [371, 211] width 203 height 14
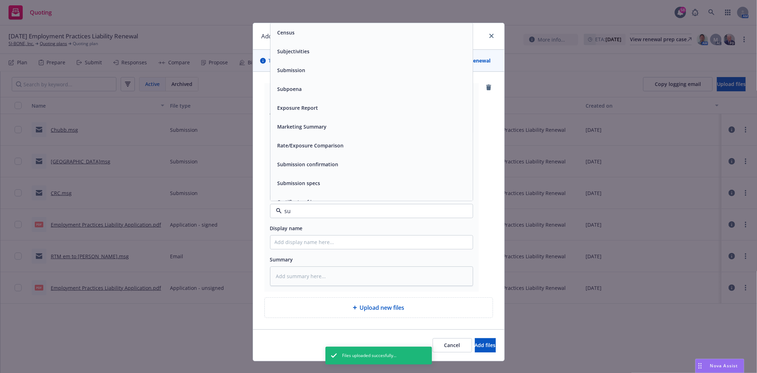
type input "sub"
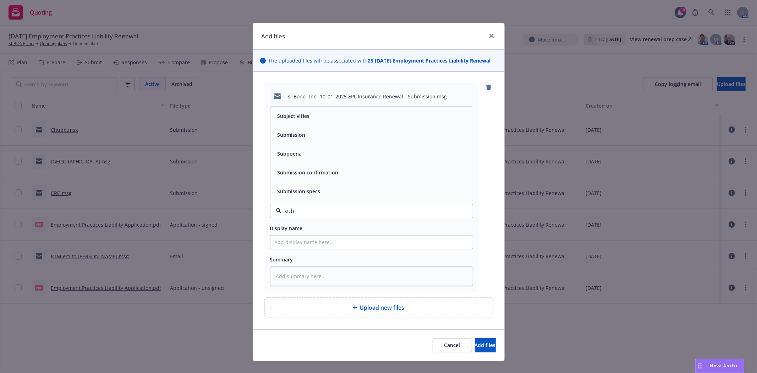
click at [314, 138] on div "Submission" at bounding box center [372, 135] width 194 height 10
click at [321, 246] on input "Display name" at bounding box center [372, 241] width 202 height 13
type textarea "x"
type input "Q"
type textarea "x"
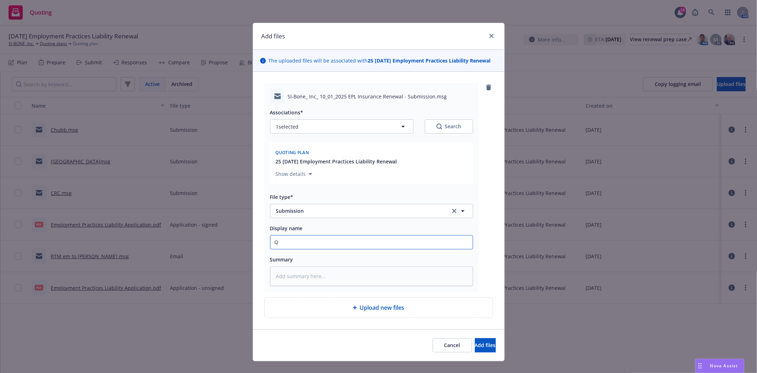
type input "QB"
type textarea "x"
type input "QBE"
click at [475, 345] on button "Add files" at bounding box center [485, 345] width 21 height 14
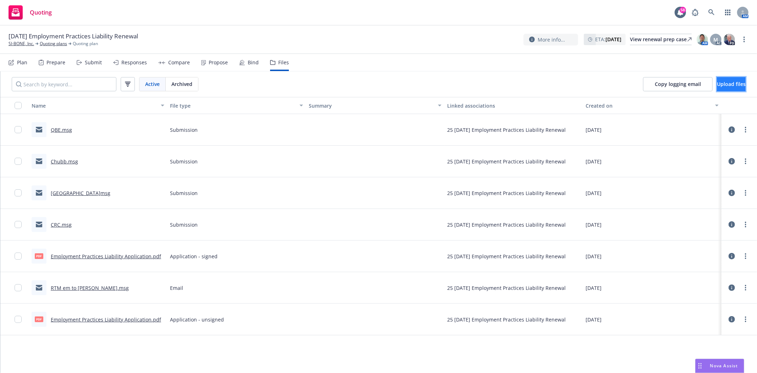
click at [717, 86] on span "Upload files" at bounding box center [731, 84] width 29 height 7
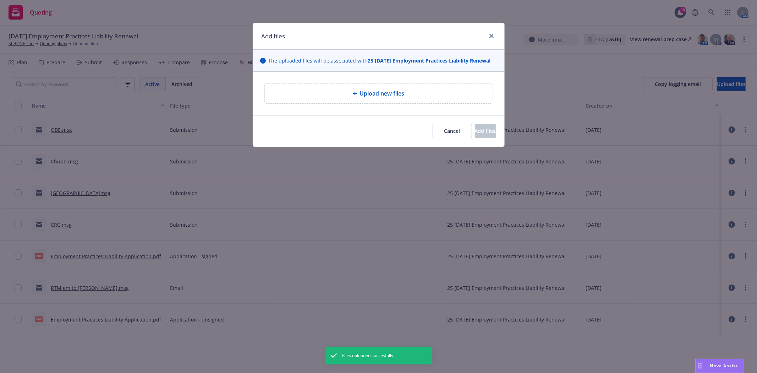
type textarea "x"
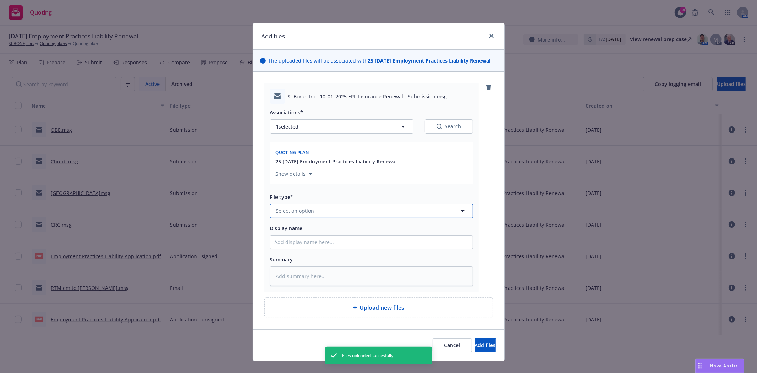
click at [348, 211] on button "Select an option" at bounding box center [371, 211] width 203 height 14
type input "subm"
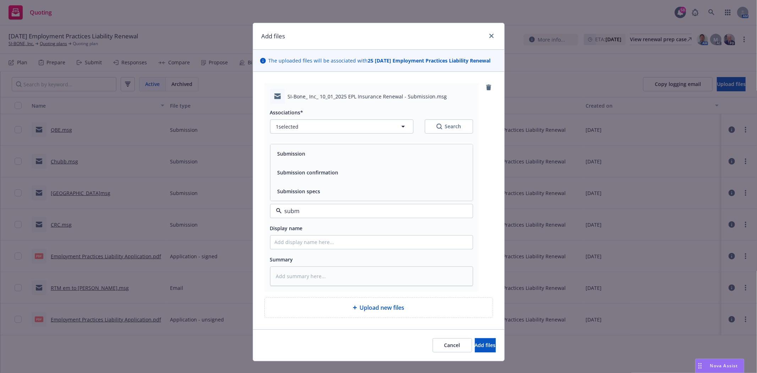
click at [309, 155] on div "Submission" at bounding box center [372, 153] width 194 height 10
click at [324, 241] on input "Display name" at bounding box center [372, 241] width 202 height 13
type textarea "x"
type input "A"
type textarea "x"
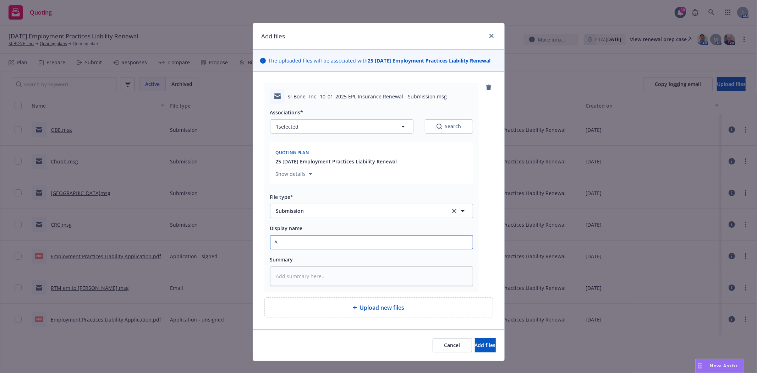
type input "AI"
type textarea "x"
type input "AIG"
click at [475, 345] on span "Add files" at bounding box center [485, 345] width 21 height 7
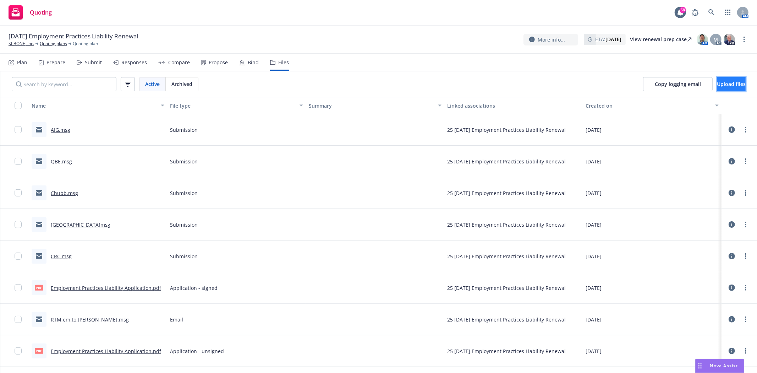
click at [725, 88] on button "Upload files" at bounding box center [731, 84] width 29 height 14
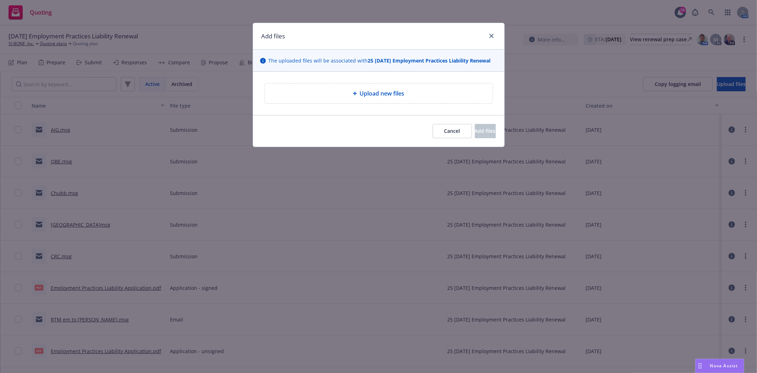
type textarea "x"
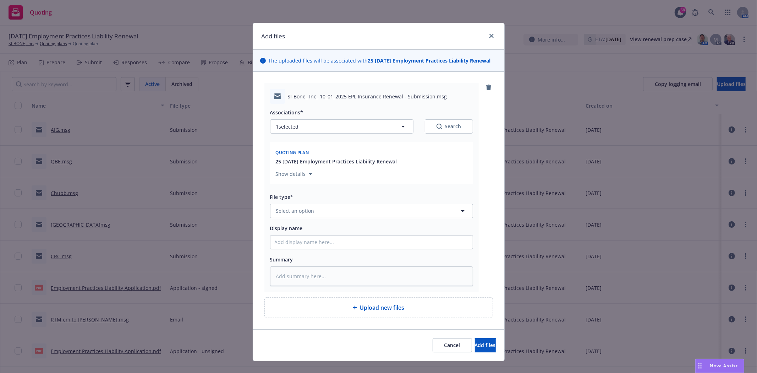
drag, startPoint x: 356, startPoint y: 219, endPoint x: 353, endPoint y: 215, distance: 4.3
click at [355, 217] on div "Associations* 1 selected Search Quoting plan 25 10/01/25 Employment Practices L…" at bounding box center [371, 195] width 203 height 182
click at [353, 214] on button "Select an option" at bounding box center [371, 211] width 203 height 14
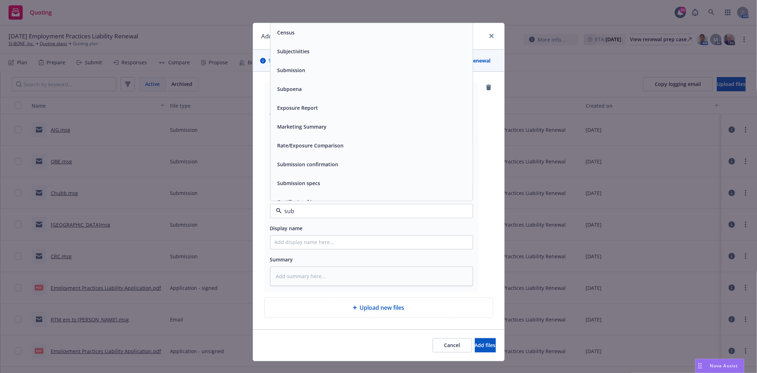
type input "subm"
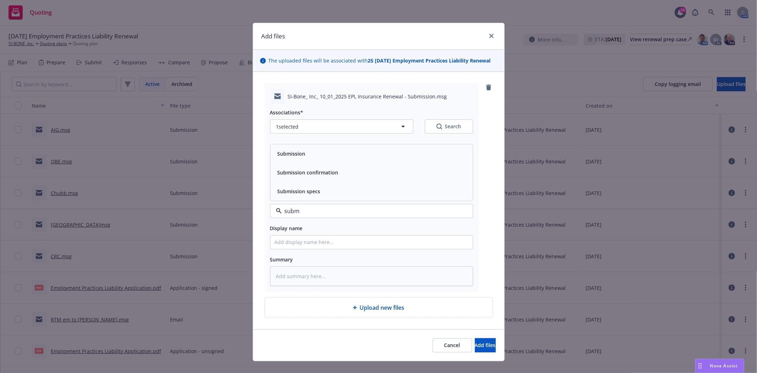
drag, startPoint x: 329, startPoint y: 157, endPoint x: 327, endPoint y: 200, distance: 43.0
click at [329, 157] on div "Submission" at bounding box center [372, 153] width 194 height 10
click at [325, 239] on input "Display name" at bounding box center [372, 241] width 202 height 13
type textarea "x"
type input "C"
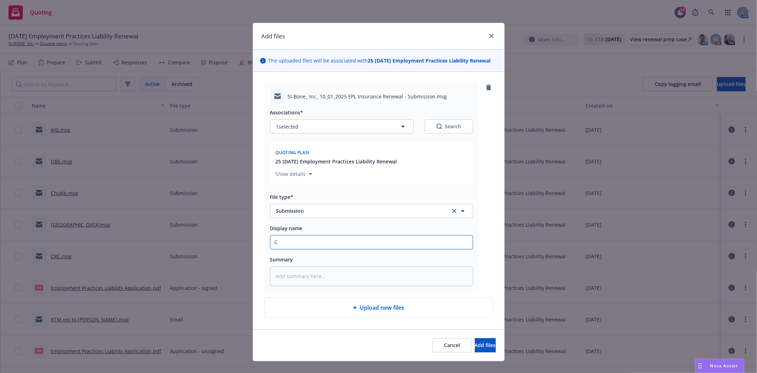
type textarea "x"
type input "CN"
type textarea "x"
type input "CNA"
click at [482, 346] on button "Add files" at bounding box center [485, 345] width 21 height 14
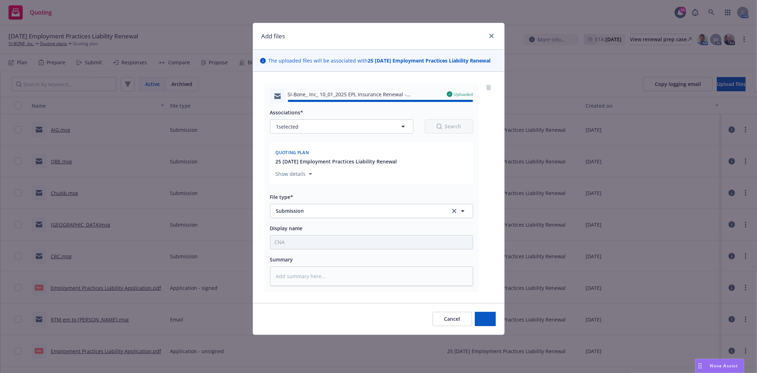
type textarea "x"
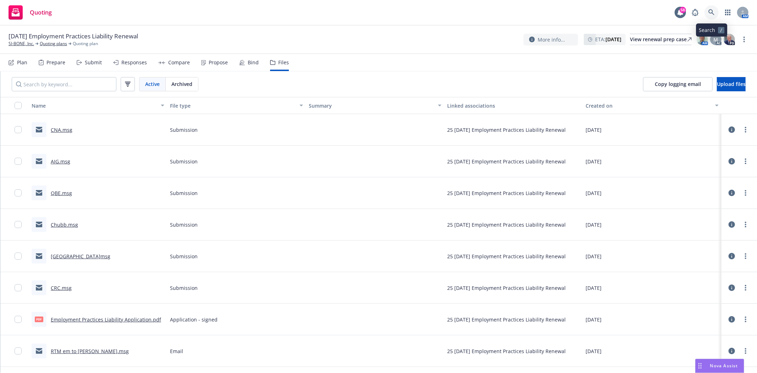
click at [708, 9] on link at bounding box center [712, 12] width 14 height 14
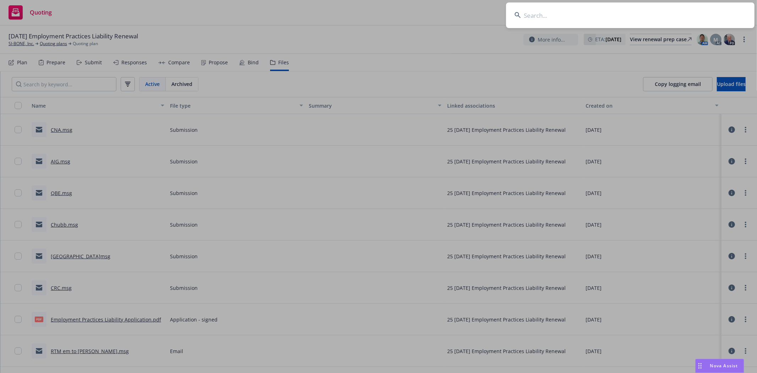
click at [625, 17] on input at bounding box center [630, 15] width 249 height 26
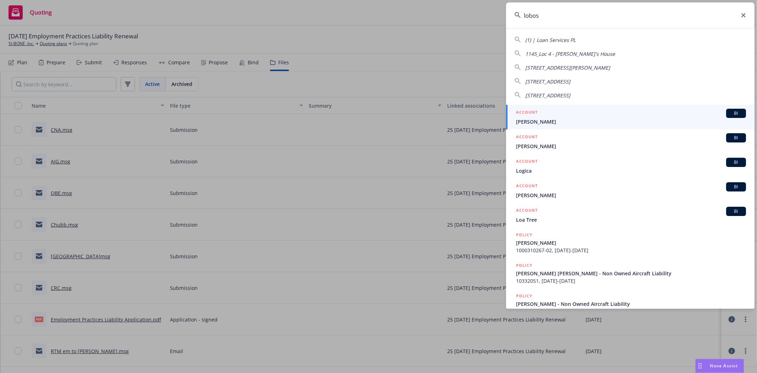
type input "lobos"
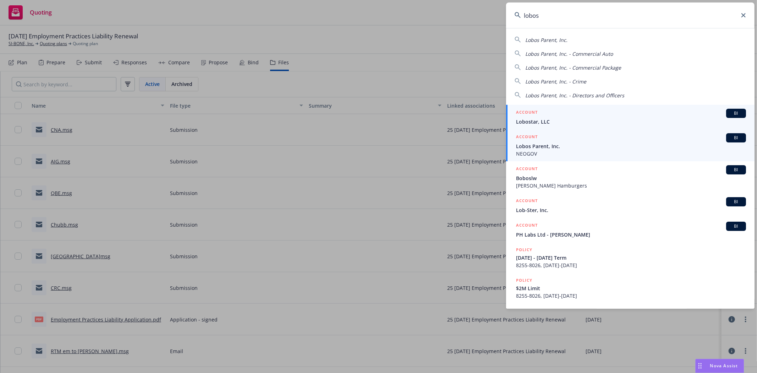
click at [562, 146] on span "Lobos Parent, Inc." at bounding box center [631, 145] width 230 height 7
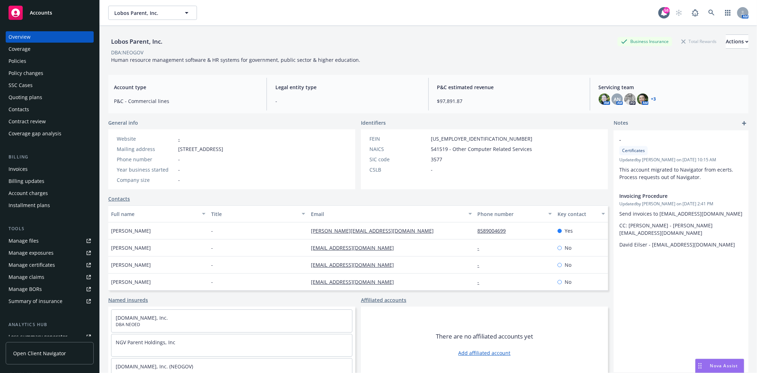
click at [20, 61] on div "Policies" at bounding box center [18, 60] width 18 height 11
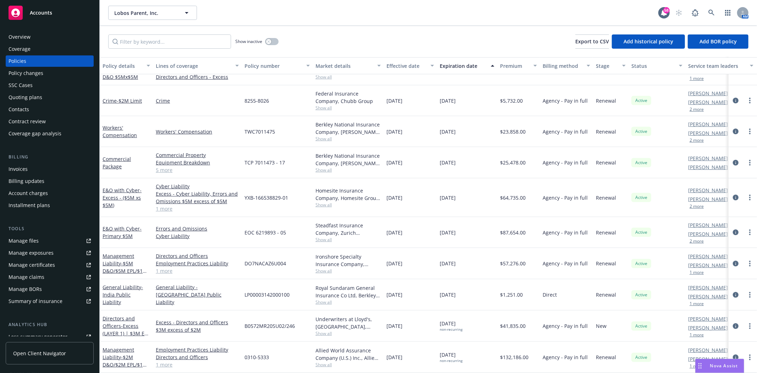
scroll to position [253, 0]
click at [125, 261] on span "- $5M D&O/$5M EPL/$1M FID" at bounding box center [125, 271] width 45 height 22
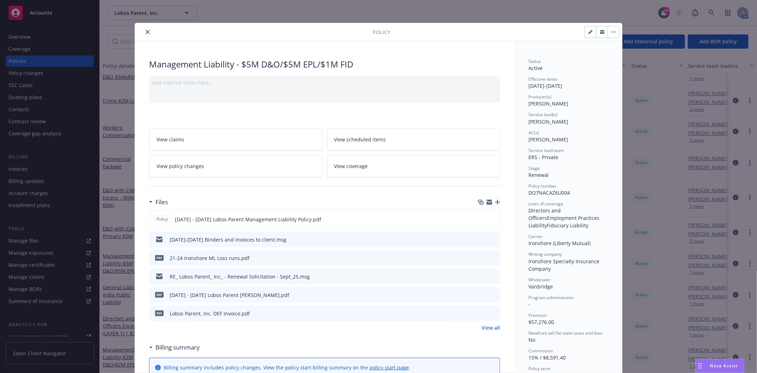
click at [494, 329] on link "View all" at bounding box center [491, 327] width 18 height 7
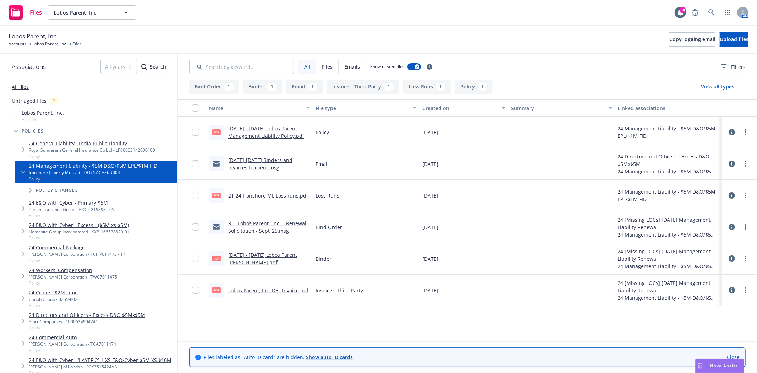
click at [279, 223] on link "RE_ Lobos Parent_ Inc_ - Renewal Solicitation - Sept_25.msg" at bounding box center [267, 227] width 78 height 14
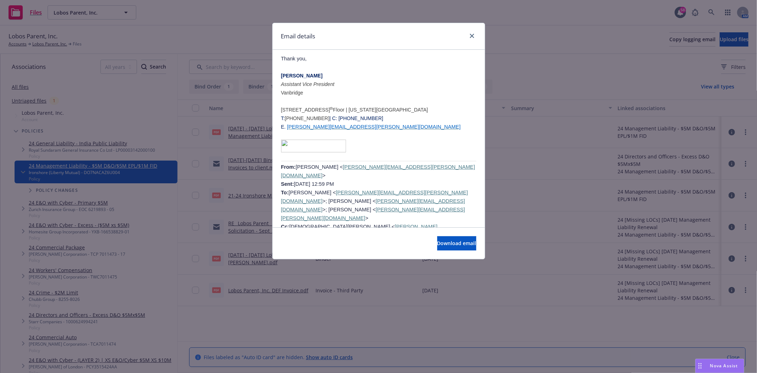
scroll to position [955, 0]
click at [473, 37] on icon "close" at bounding box center [472, 36] width 4 height 4
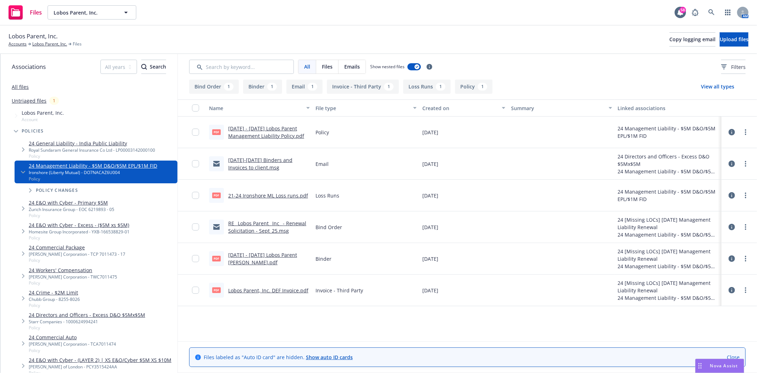
click at [279, 231] on link "RE_ Lobos Parent_ Inc_ - Renewal Solicitation - Sept_25.msg" at bounding box center [267, 227] width 78 height 14
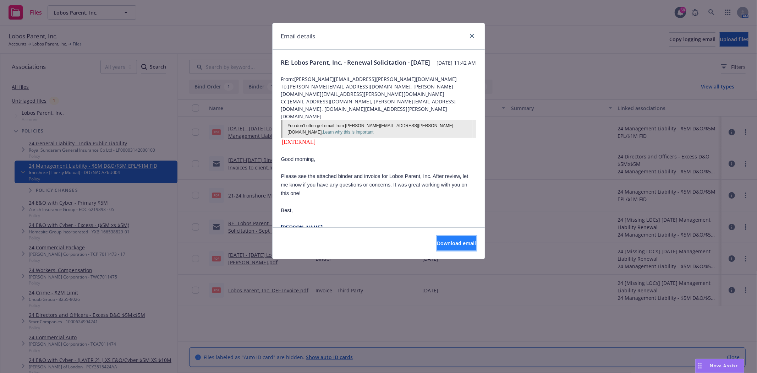
click at [456, 239] on button "Download email" at bounding box center [456, 243] width 39 height 14
drag, startPoint x: 474, startPoint y: 37, endPoint x: 702, endPoint y: 33, distance: 227.6
click at [485, 37] on div "Email details RE: Lobos Parent, Inc. - Renewal Solicitation - Sept/25 Thursday,…" at bounding box center [378, 186] width 757 height 373
click at [474, 33] on link "close" at bounding box center [472, 36] width 9 height 9
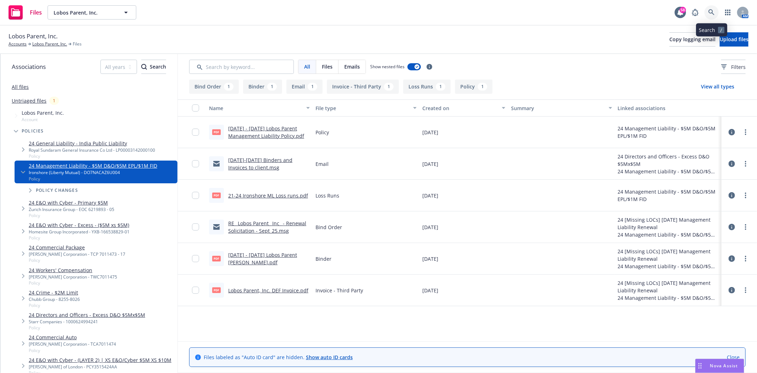
click at [714, 12] on icon at bounding box center [712, 12] width 6 height 6
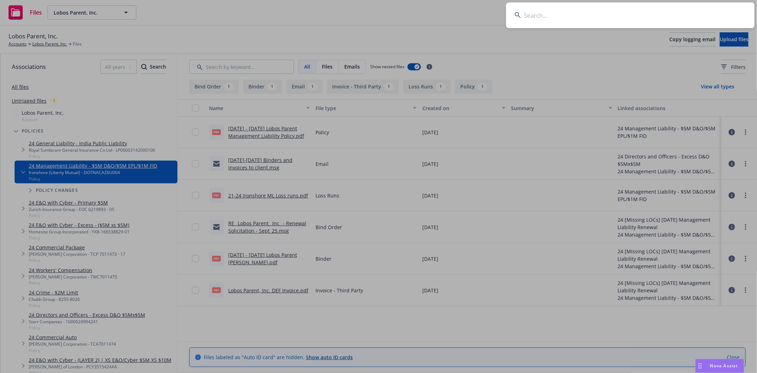
click at [638, 16] on input at bounding box center [630, 15] width 249 height 26
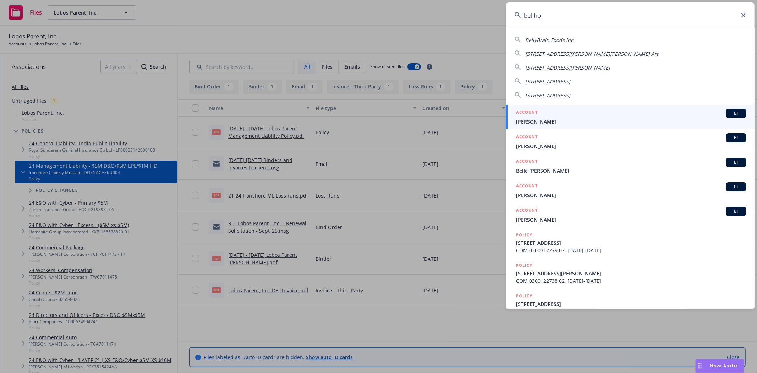
type input "bellhop"
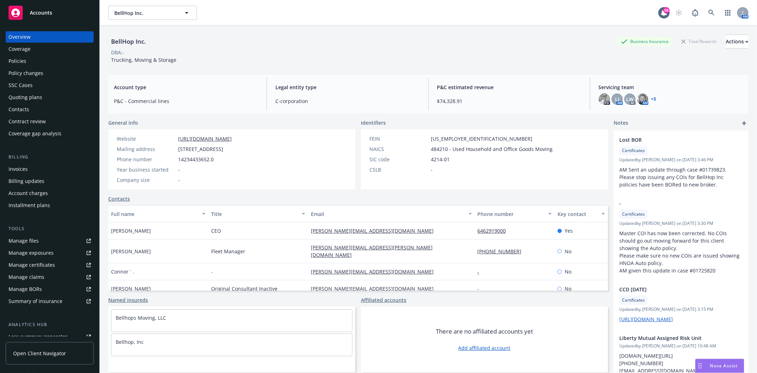
click at [22, 58] on div "Policies" at bounding box center [18, 60] width 18 height 11
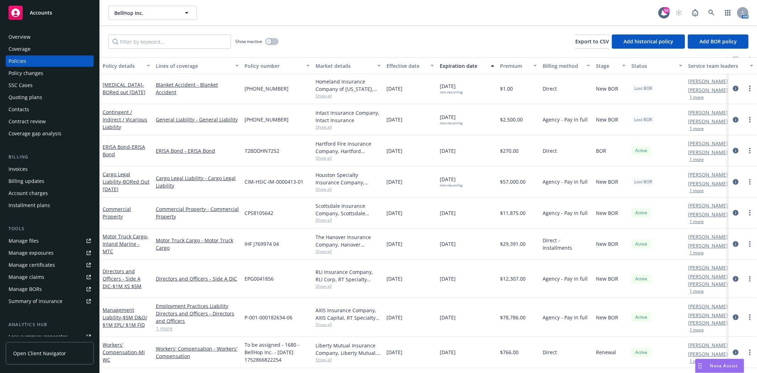
scroll to position [118, 0]
